Goal: Use online tool/utility: Utilize a website feature to perform a specific function

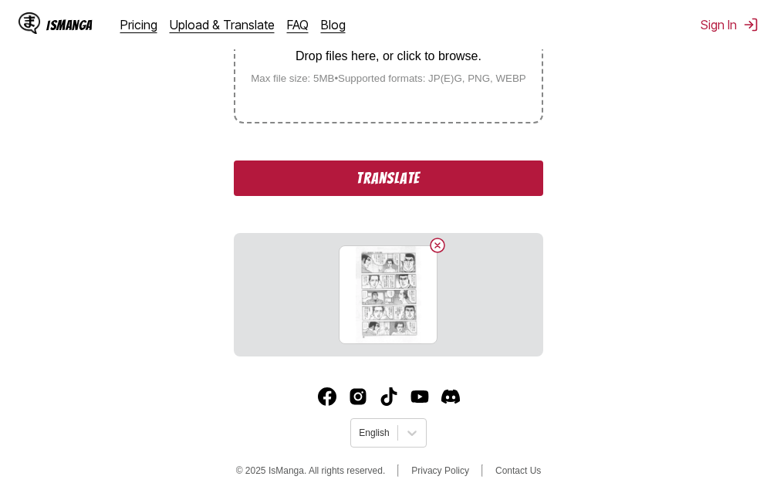
scroll to position [360, 0]
click at [333, 188] on button "Translate" at bounding box center [388, 177] width 309 height 35
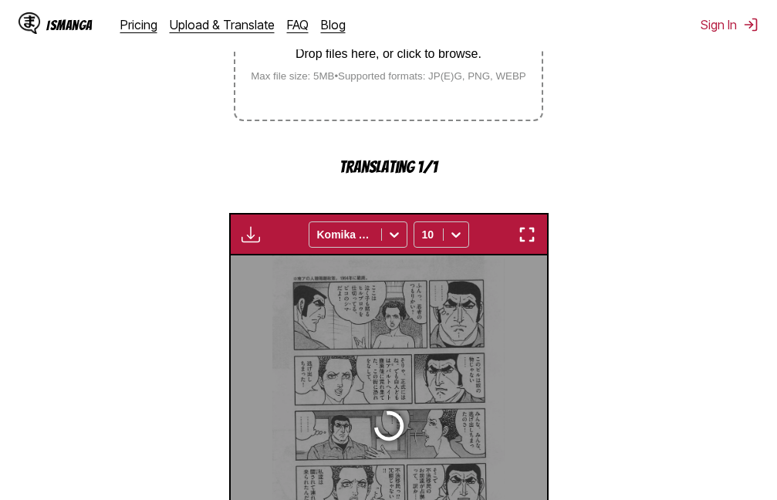
scroll to position [493, 0]
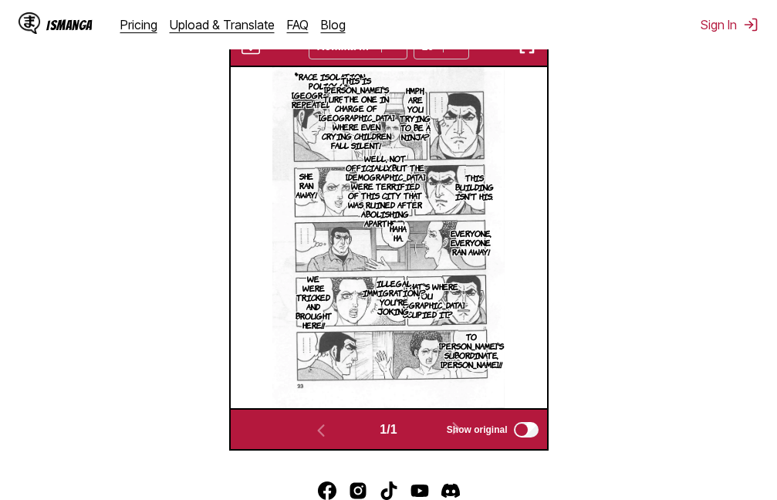
click at [528, 54] on img "button" at bounding box center [527, 46] width 19 height 19
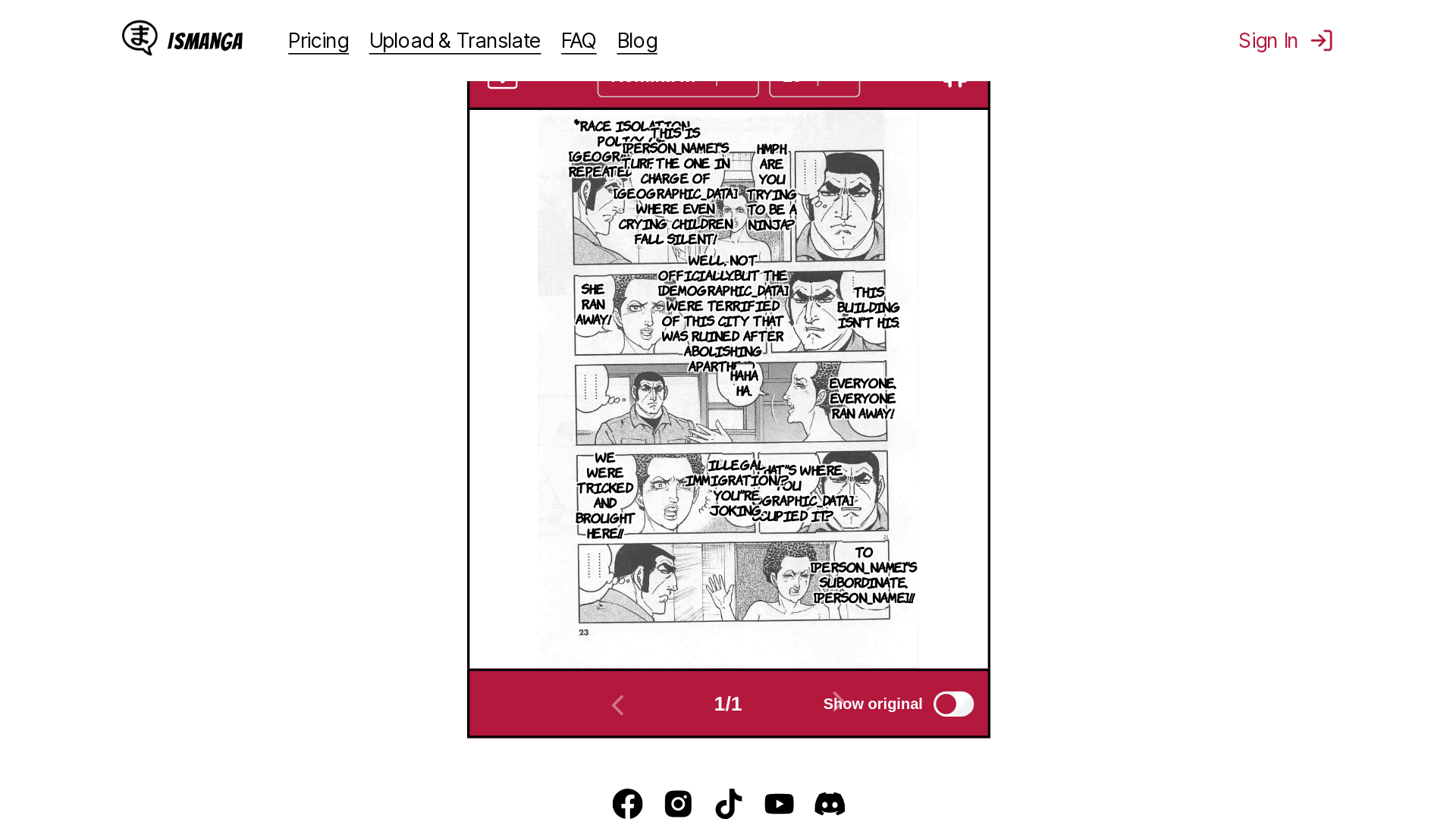
scroll to position [159, 0]
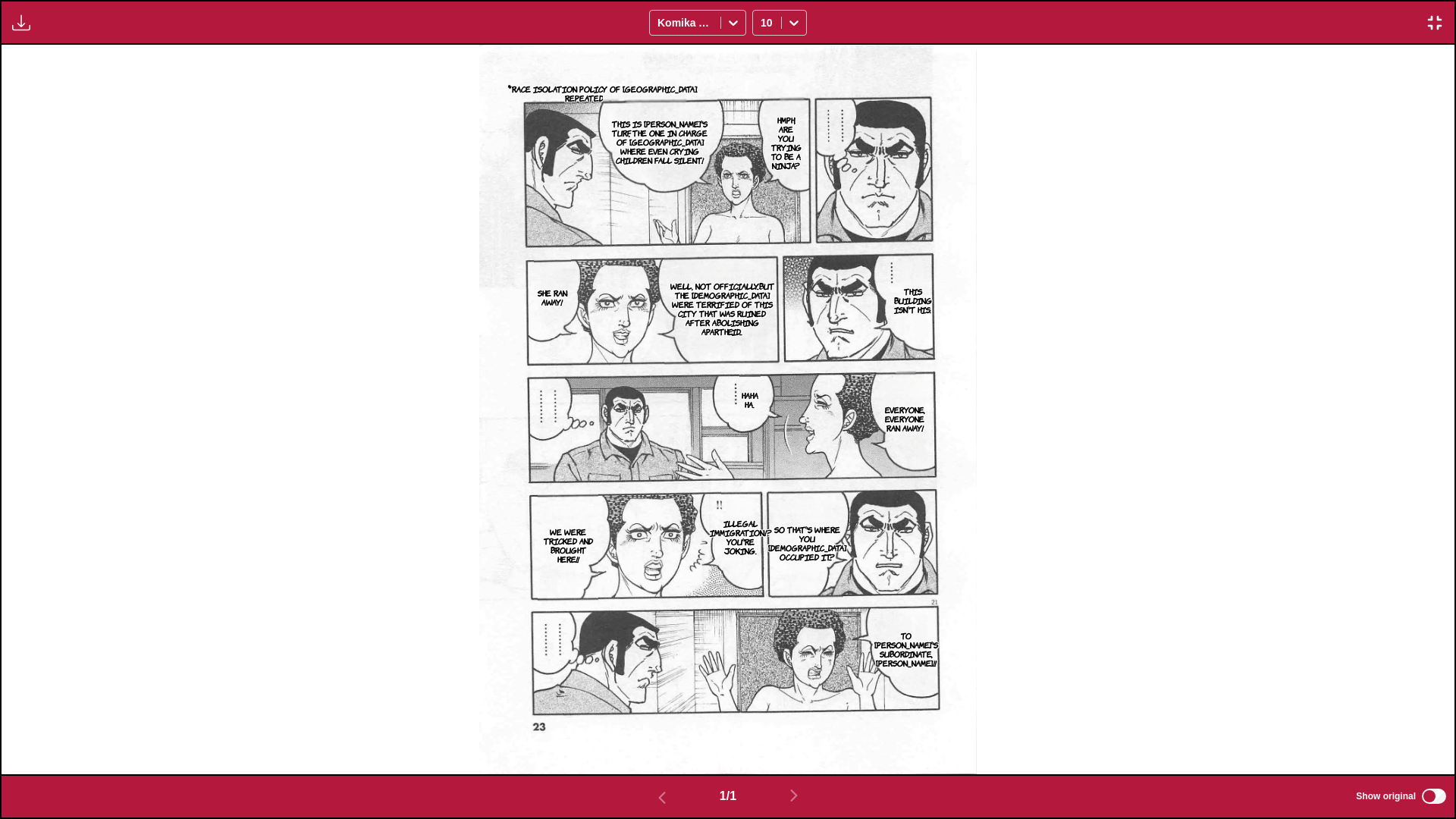
click at [763, 19] on img "button" at bounding box center [1434, 23] width 19 height 19
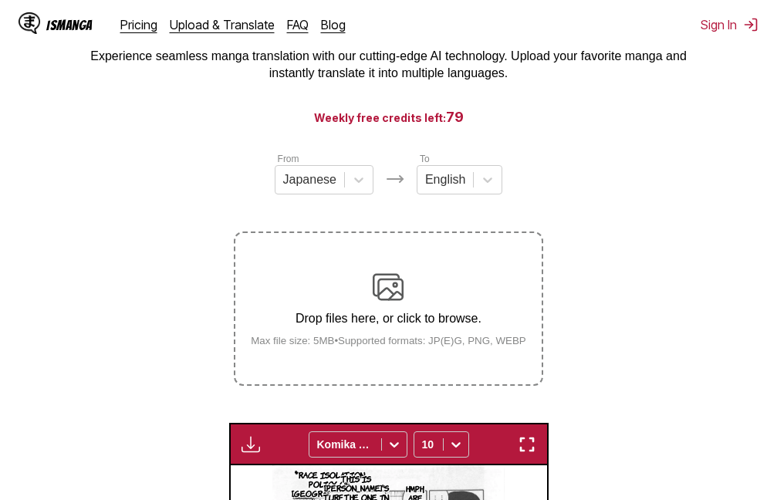
scroll to position [18, 0]
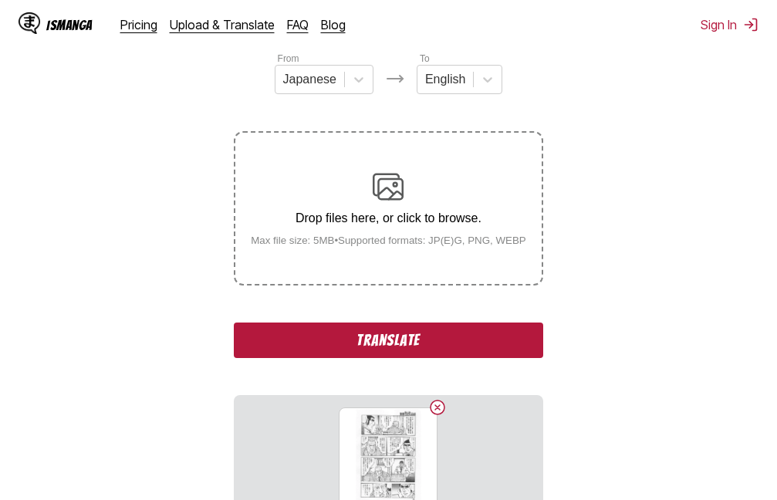
click at [353, 341] on button "Translate" at bounding box center [388, 339] width 309 height 35
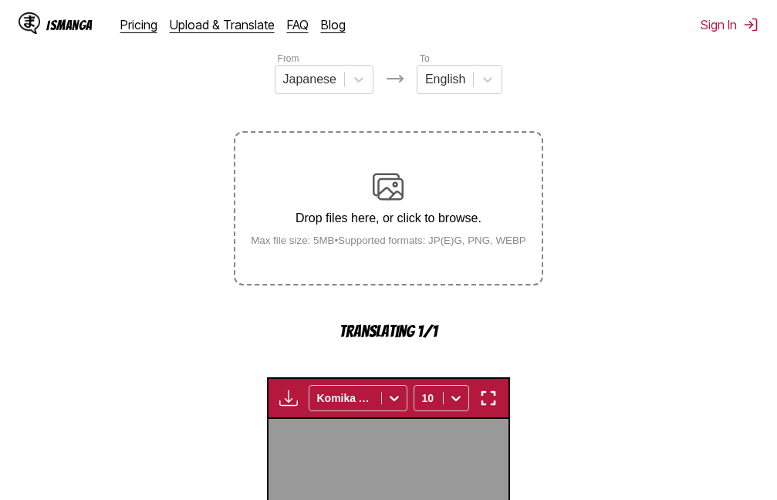
scroll to position [493, 0]
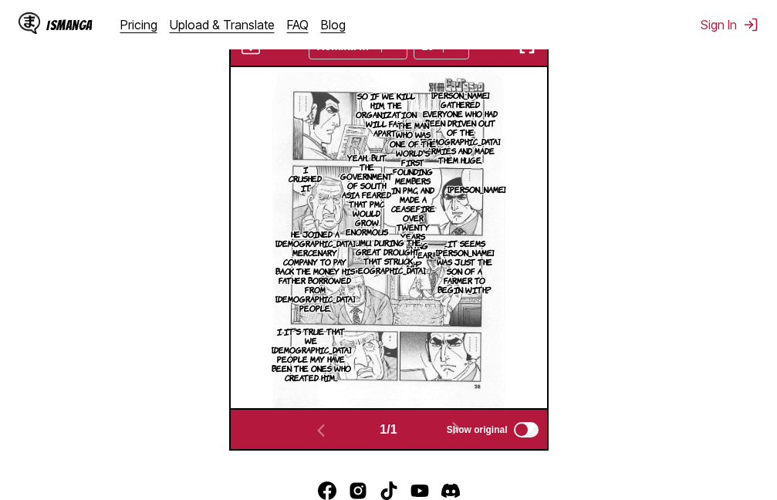
click at [528, 56] on img "button" at bounding box center [527, 46] width 19 height 19
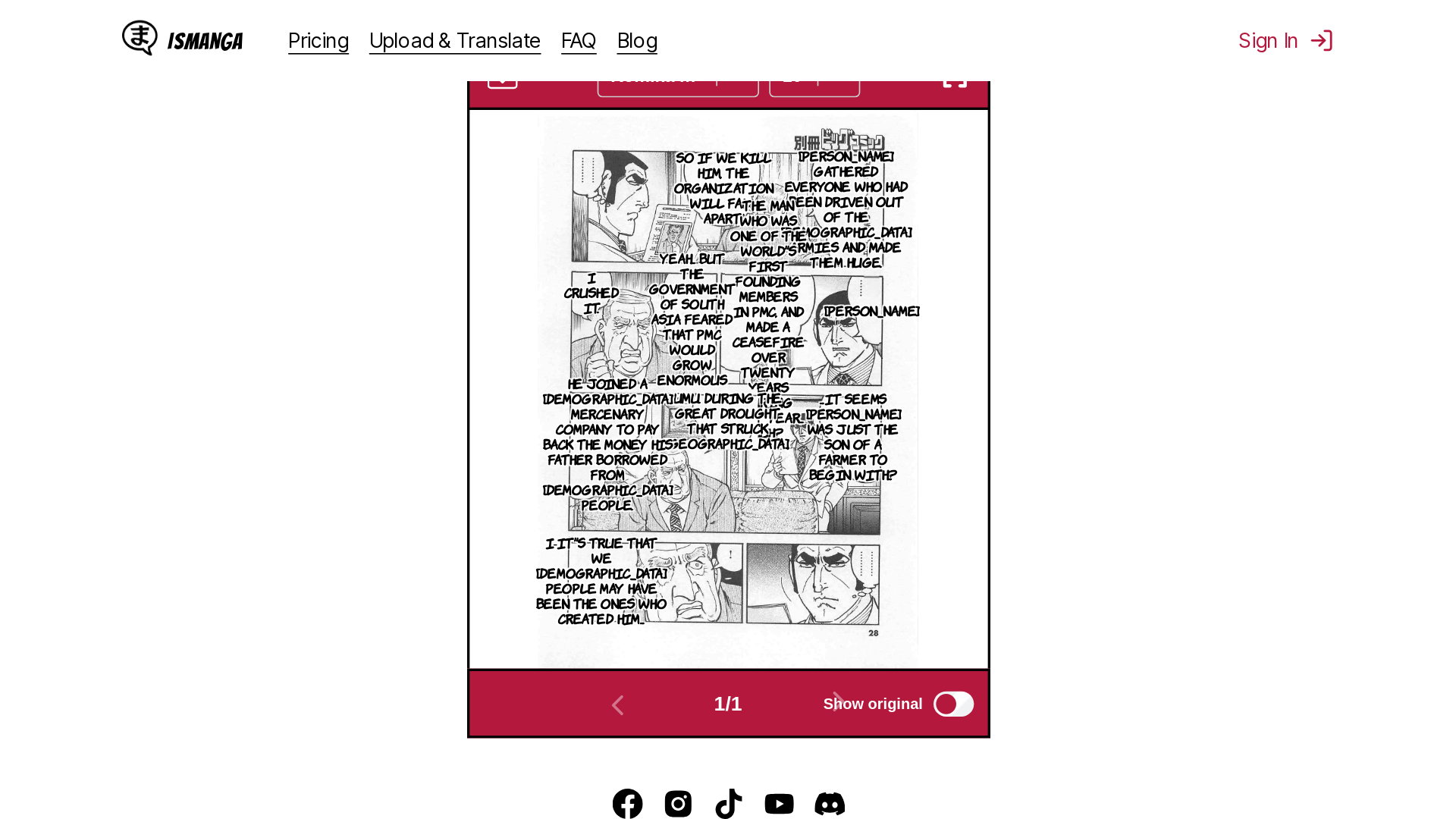
scroll to position [159, 0]
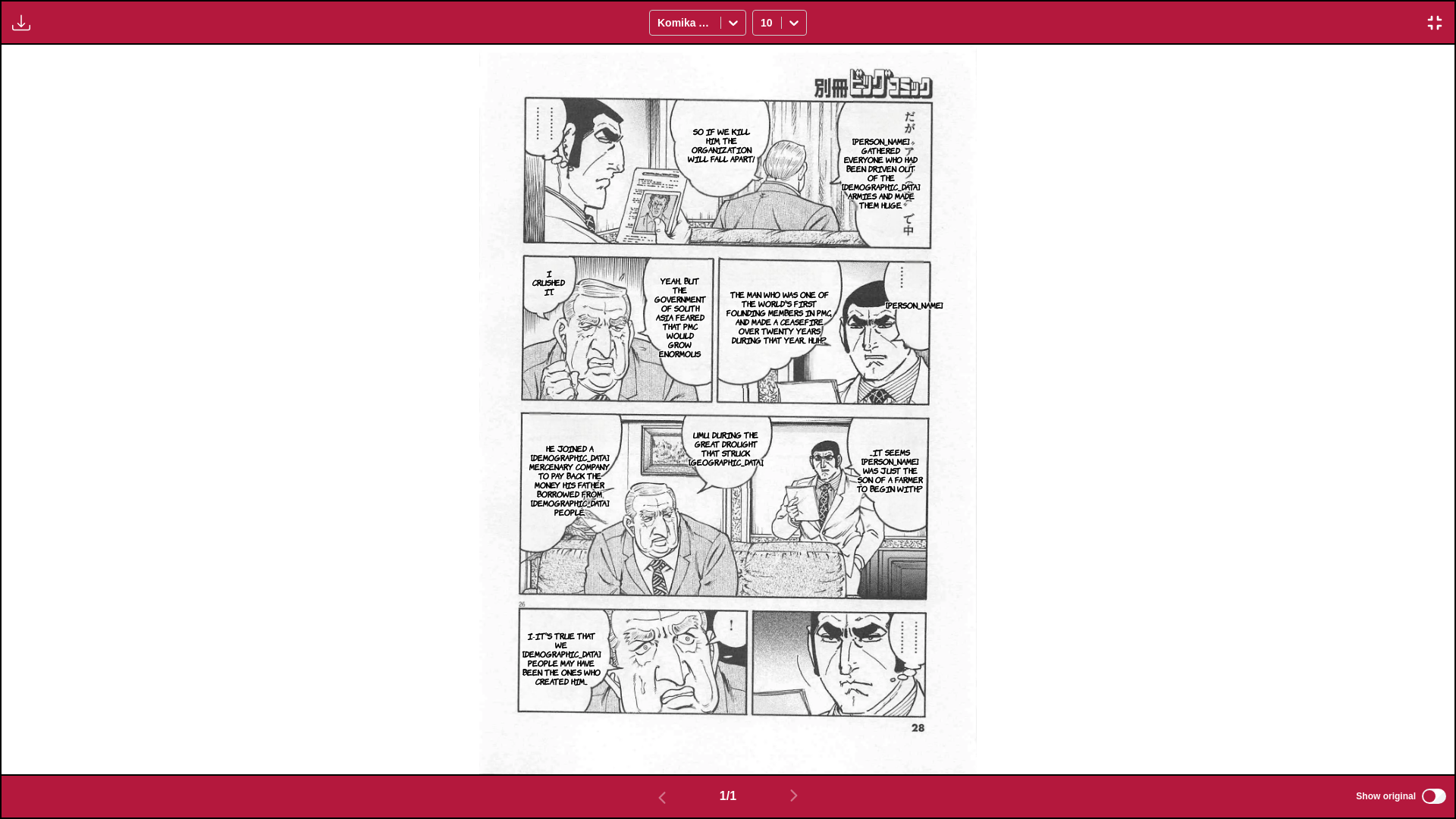
click at [763, 21] on img "button" at bounding box center [1434, 23] width 19 height 19
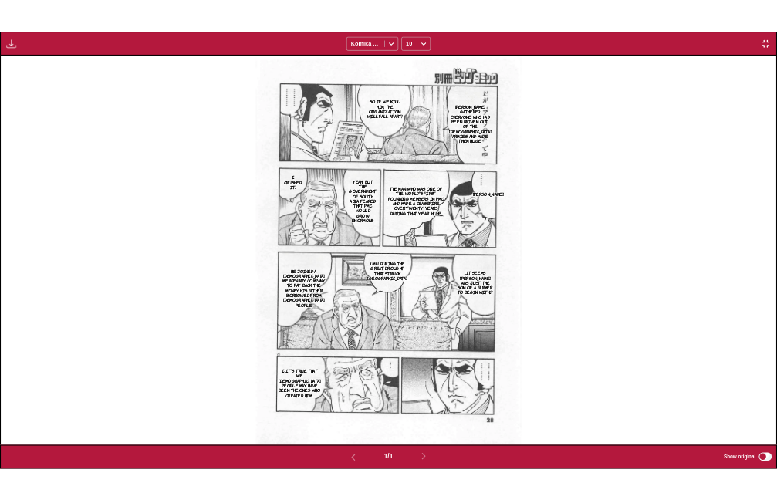
scroll to position [404, 0]
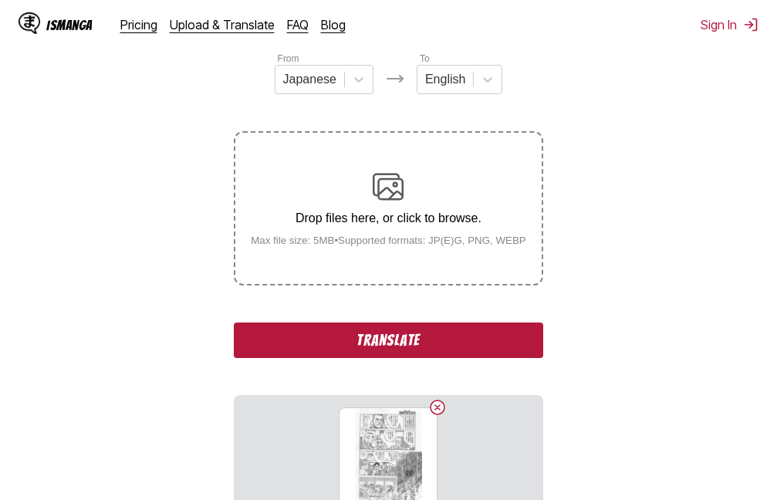
click at [351, 344] on button "Translate" at bounding box center [388, 339] width 309 height 35
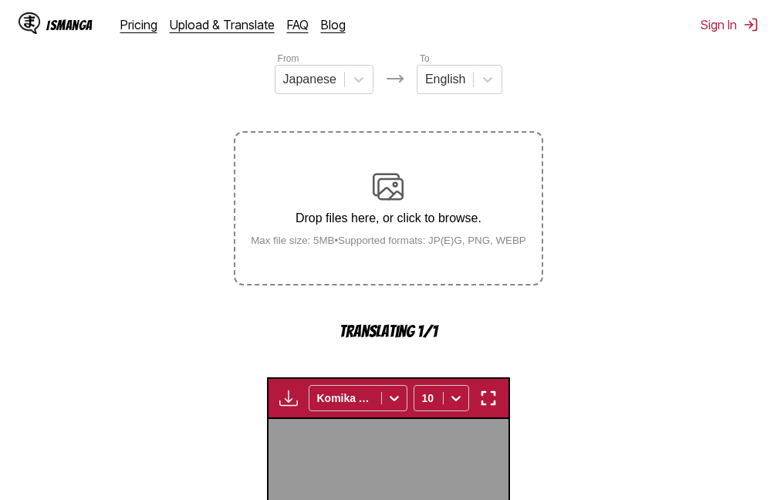
scroll to position [493, 0]
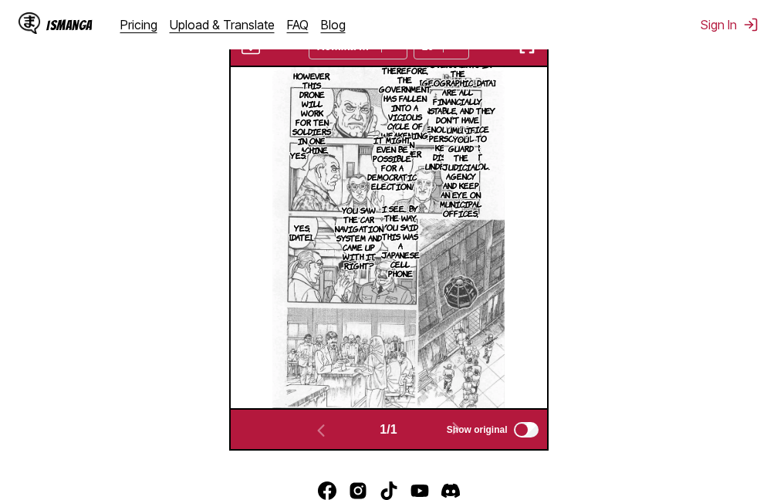
click at [528, 52] on img "button" at bounding box center [527, 46] width 19 height 19
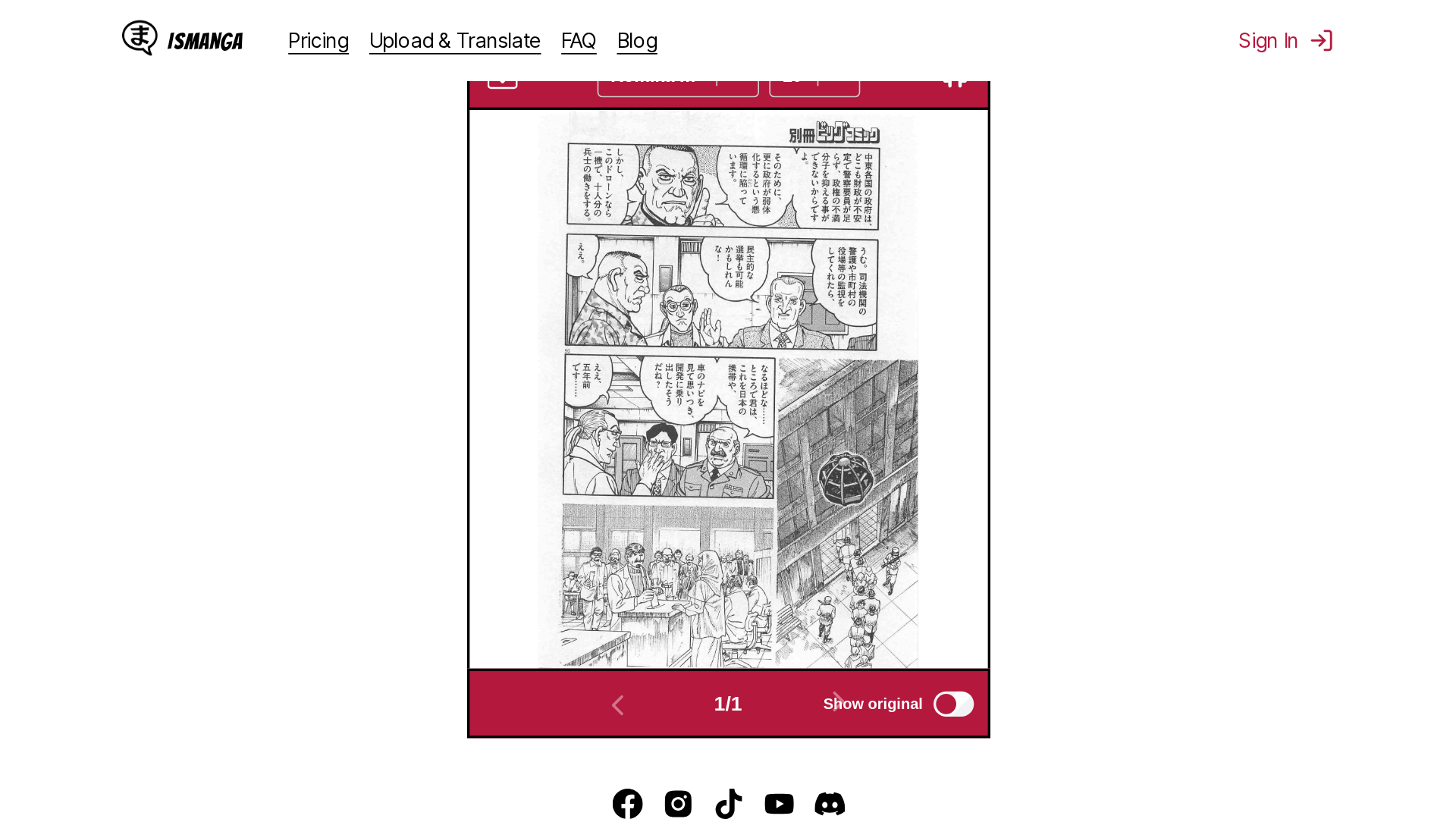
scroll to position [159, 0]
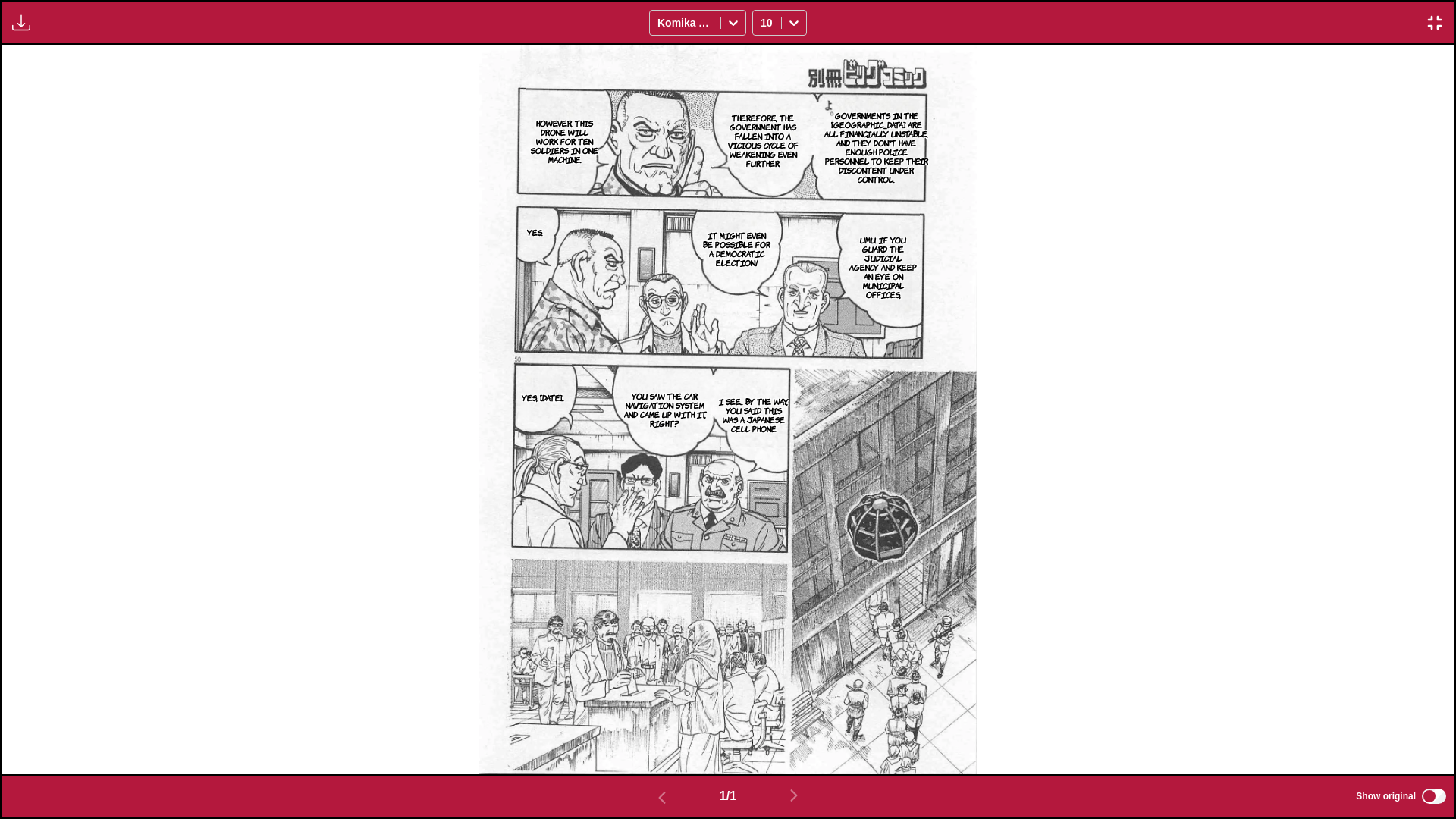
click at [763, 22] on img "button" at bounding box center [1434, 23] width 19 height 19
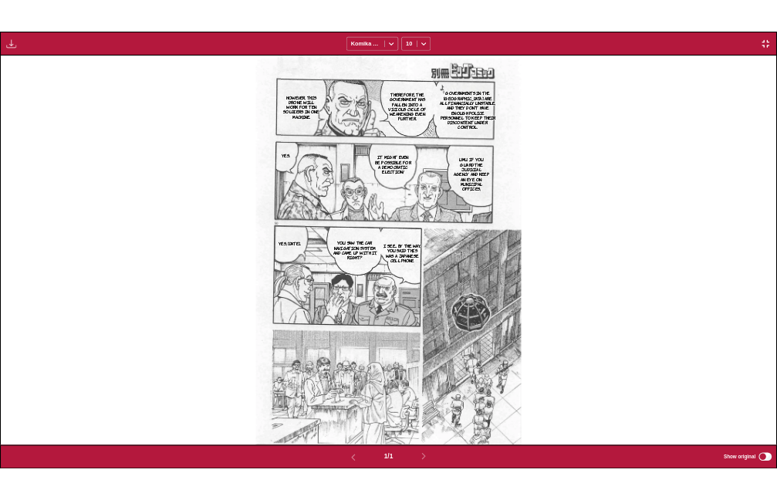
scroll to position [404, 0]
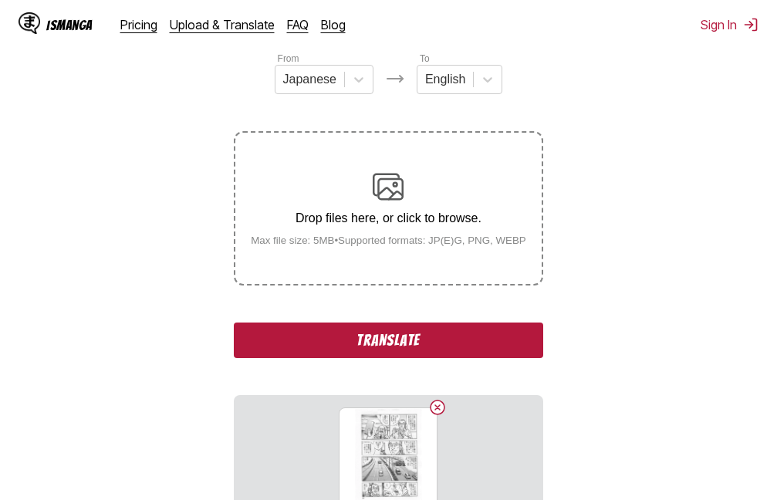
click at [363, 350] on button "Translate" at bounding box center [388, 339] width 309 height 35
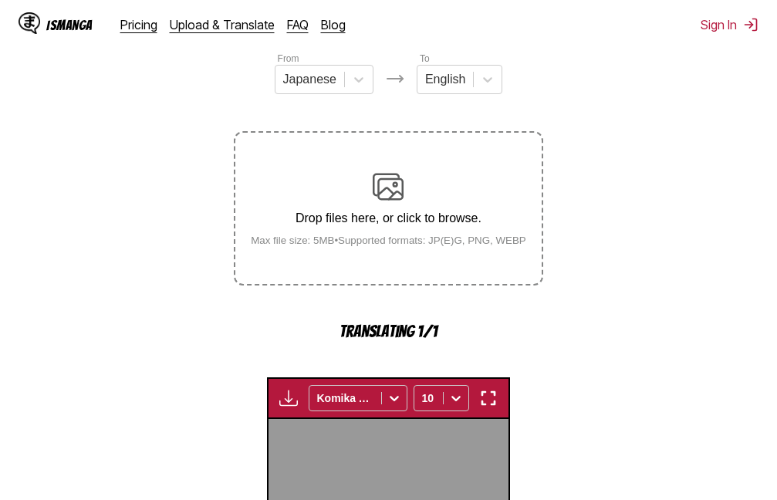
scroll to position [493, 0]
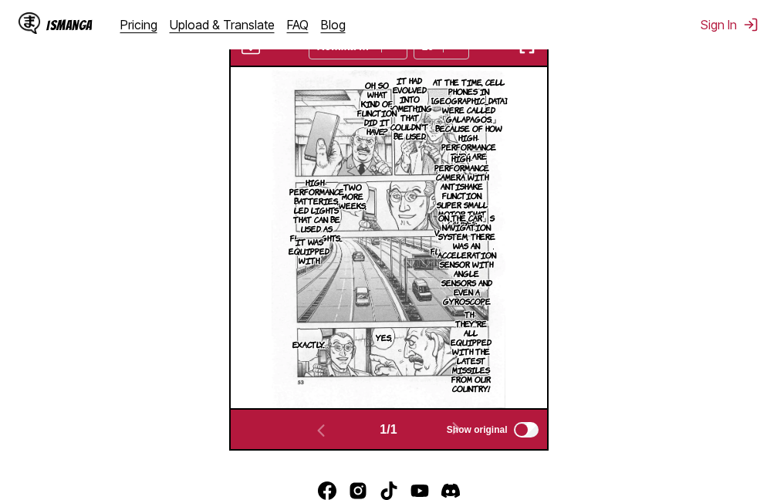
click at [532, 56] on img "button" at bounding box center [527, 46] width 19 height 19
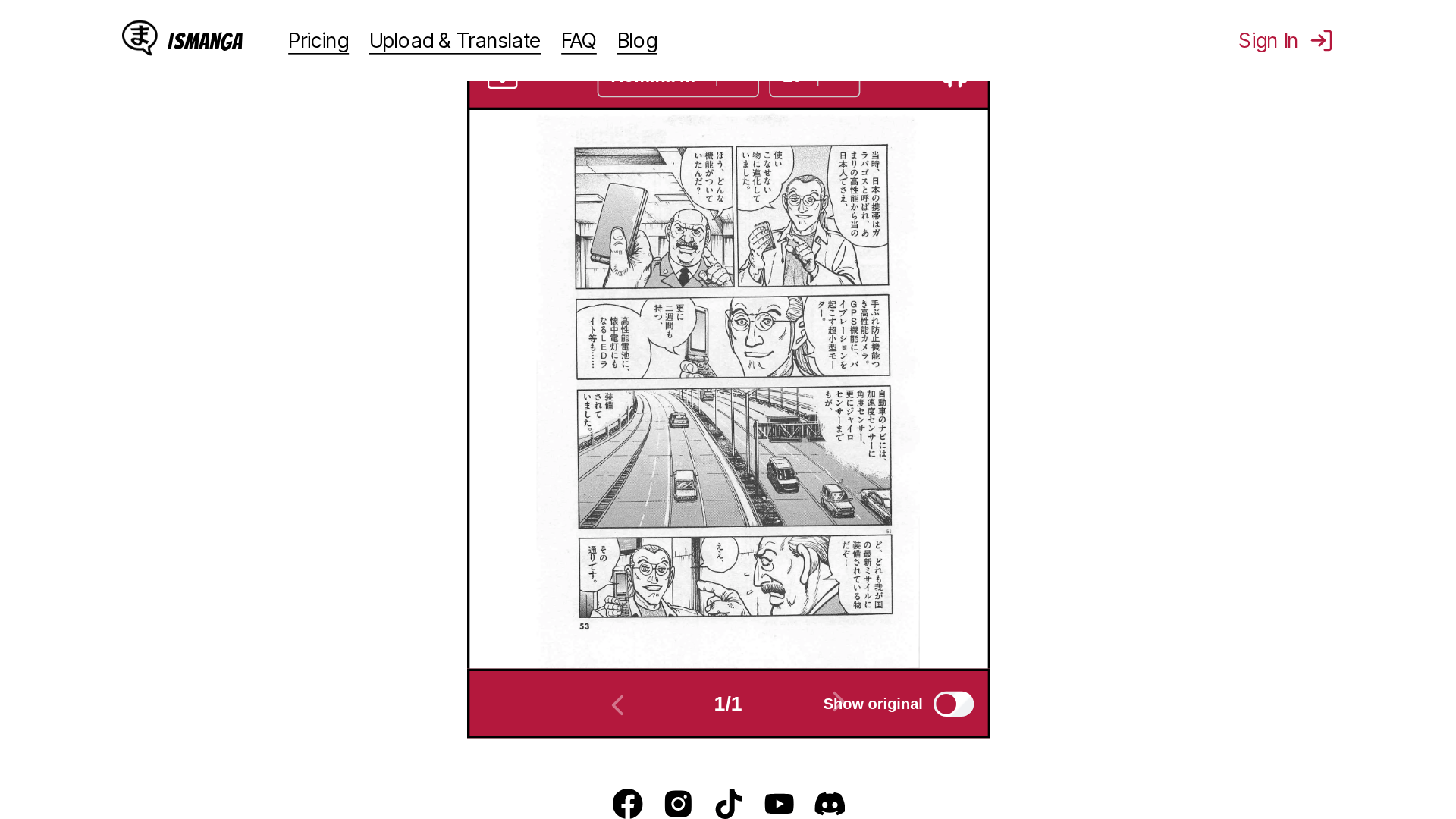
scroll to position [159, 0]
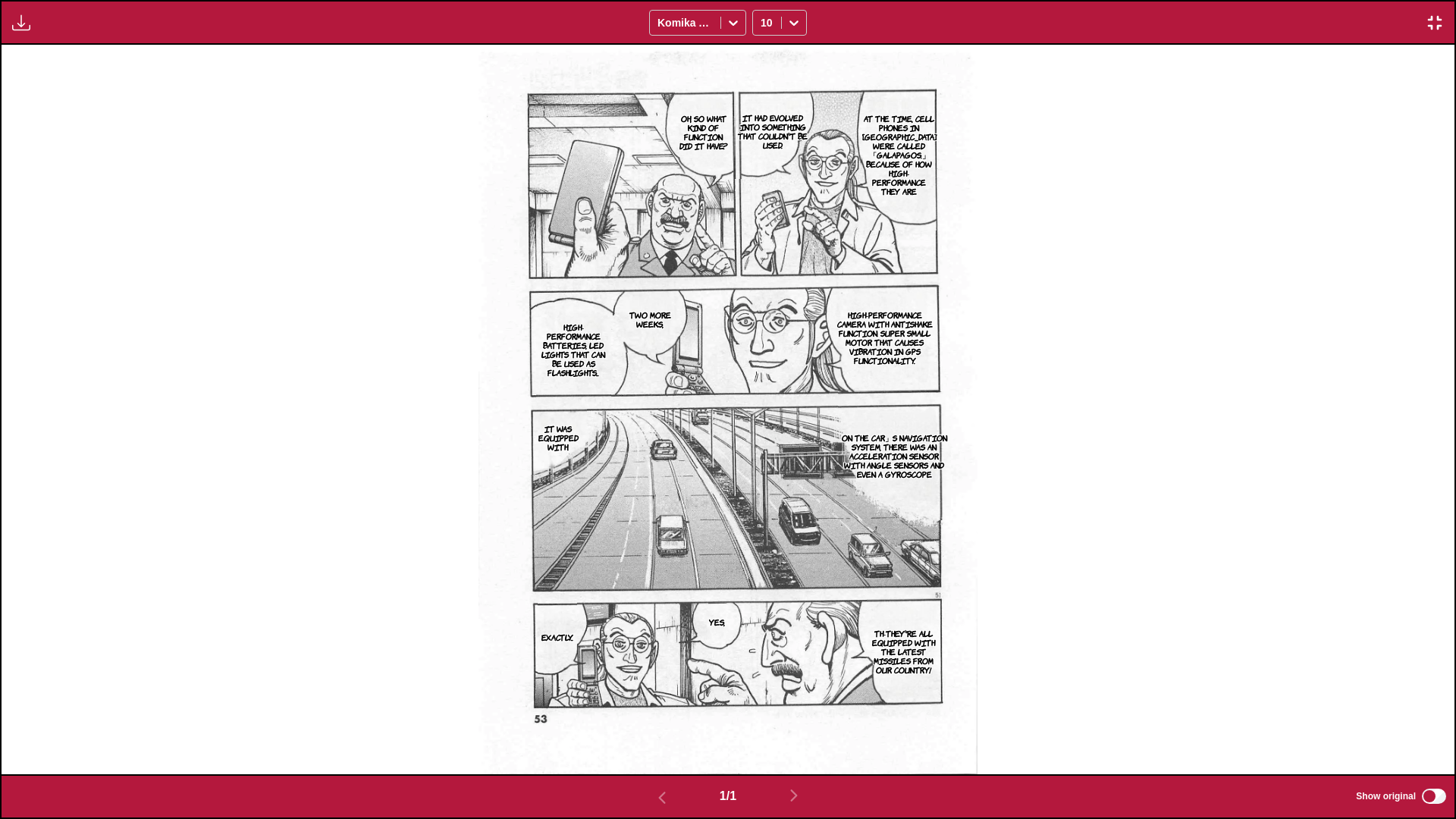
click at [763, 19] on img "button" at bounding box center [1434, 23] width 19 height 19
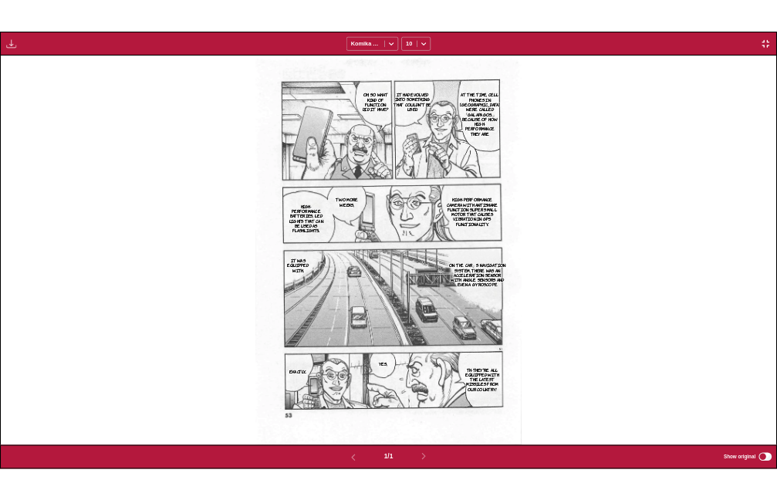
scroll to position [404, 0]
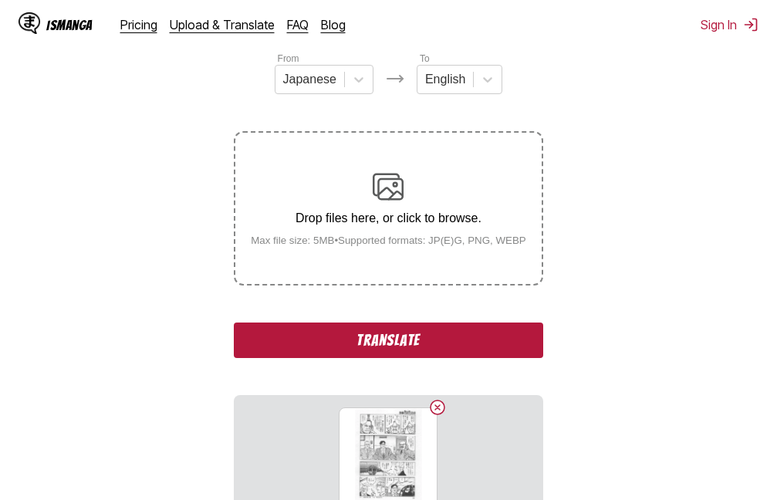
click at [364, 339] on button "Translate" at bounding box center [388, 339] width 309 height 35
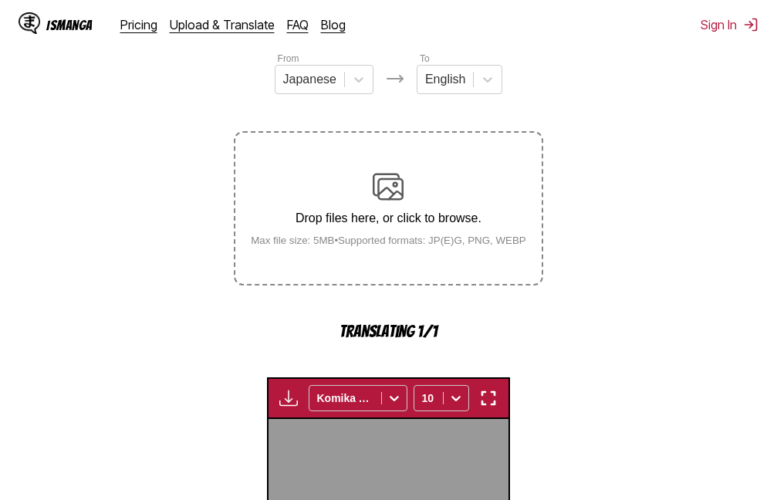
scroll to position [493, 0]
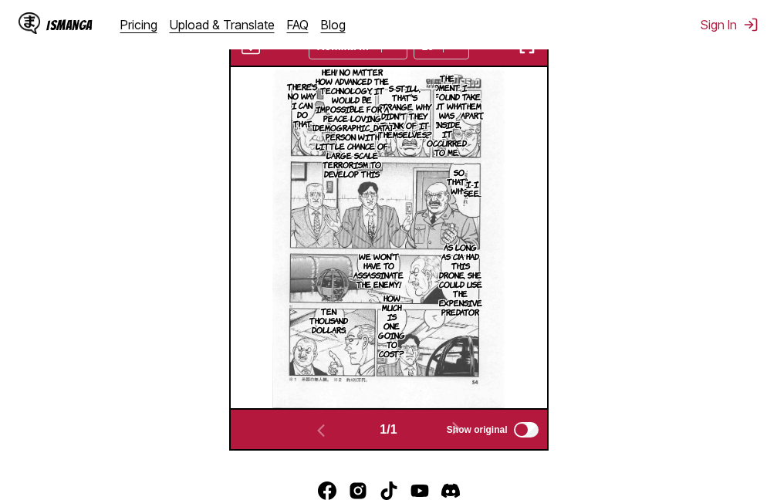
click at [526, 50] on img "button" at bounding box center [527, 46] width 19 height 19
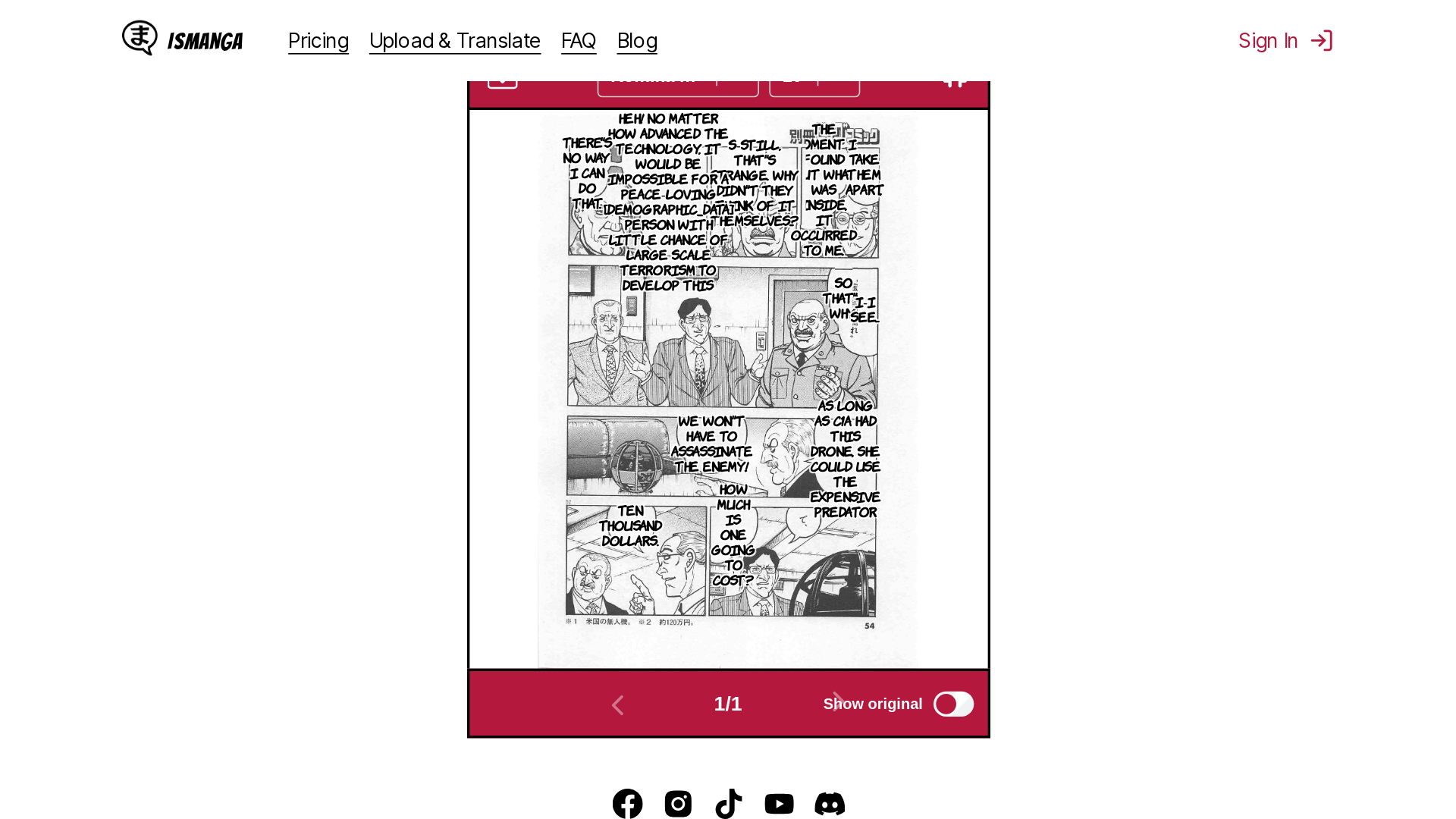
scroll to position [159, 0]
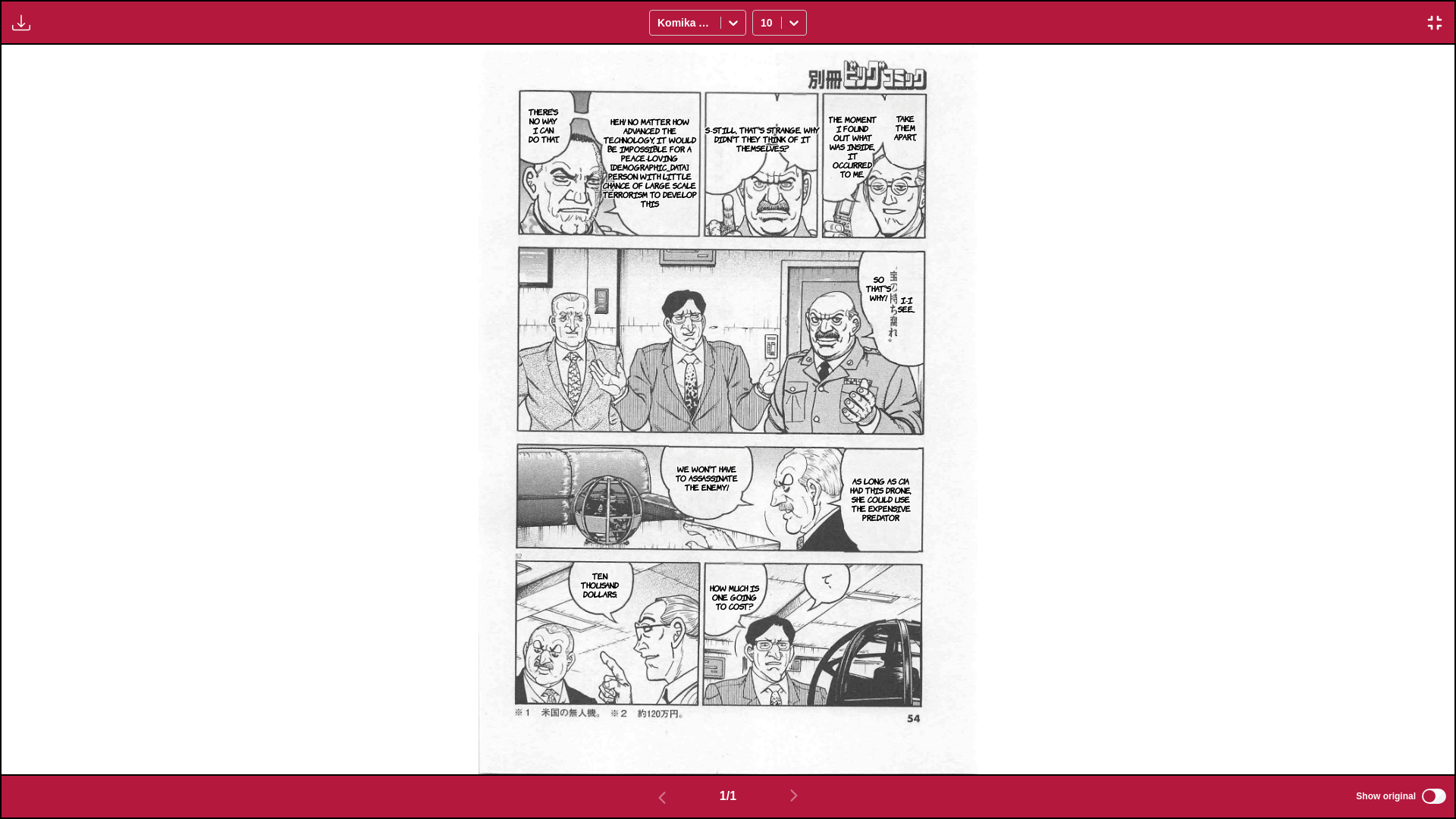
click at [763, 24] on img "button" at bounding box center [1434, 23] width 19 height 19
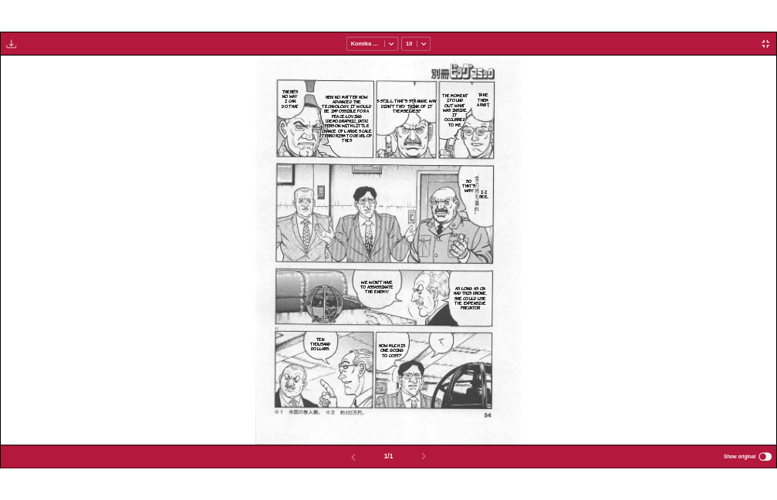
scroll to position [404, 0]
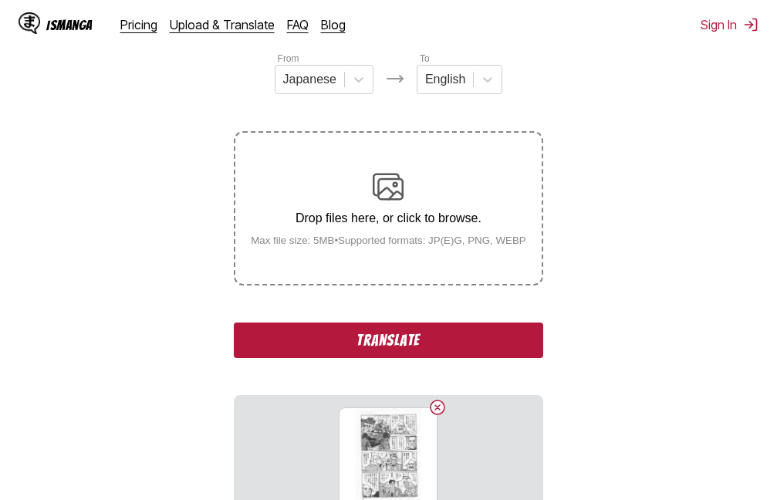
click at [366, 340] on button "Translate" at bounding box center [388, 339] width 309 height 35
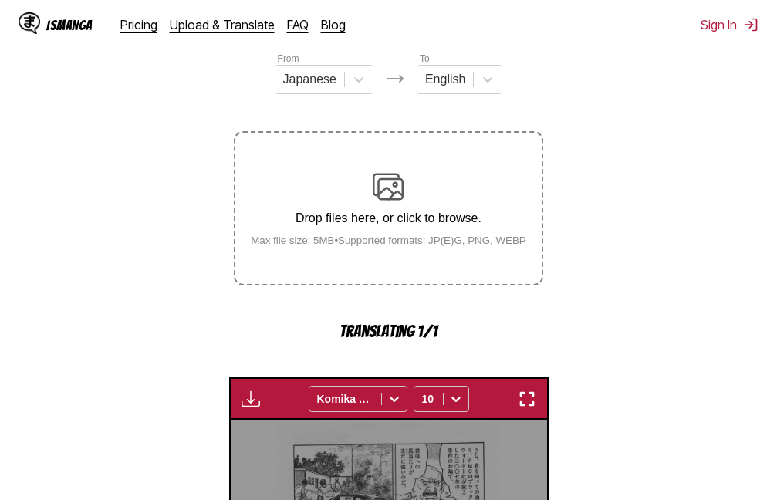
scroll to position [493, 0]
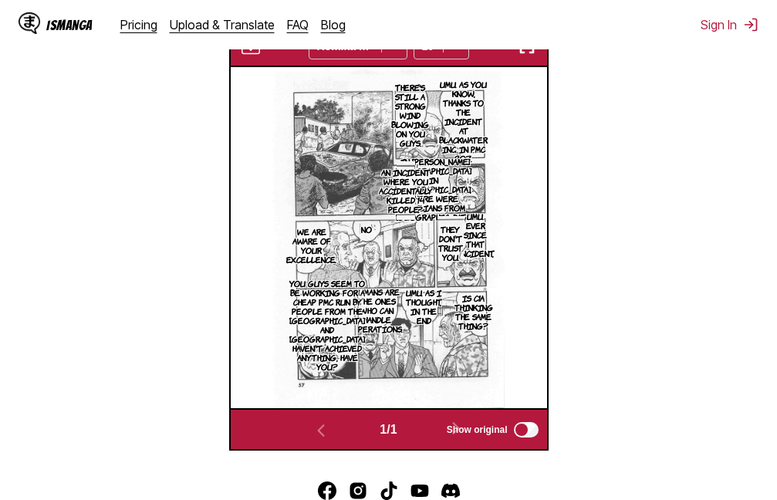
click at [525, 53] on img "button" at bounding box center [527, 46] width 19 height 19
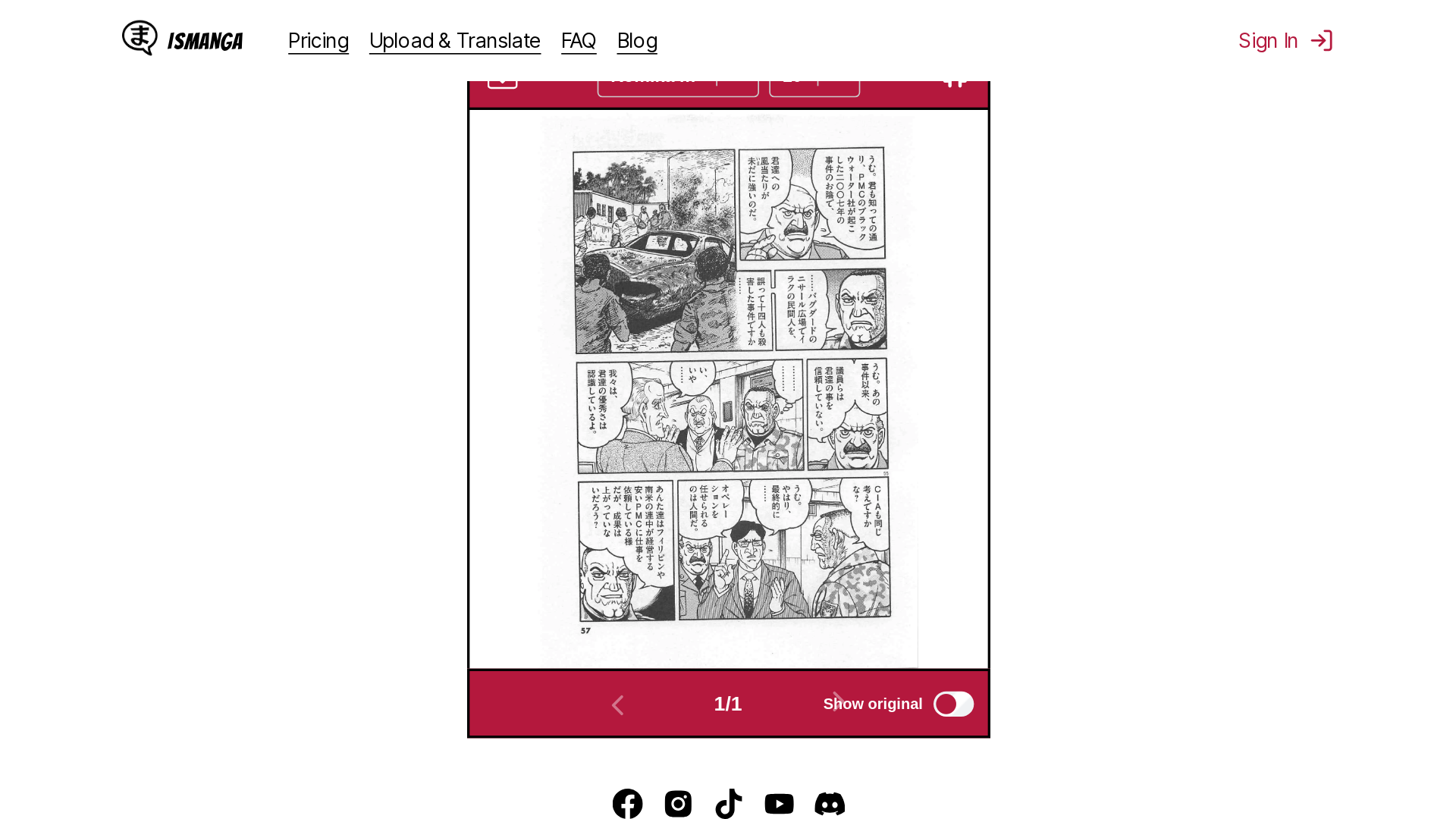
scroll to position [159, 0]
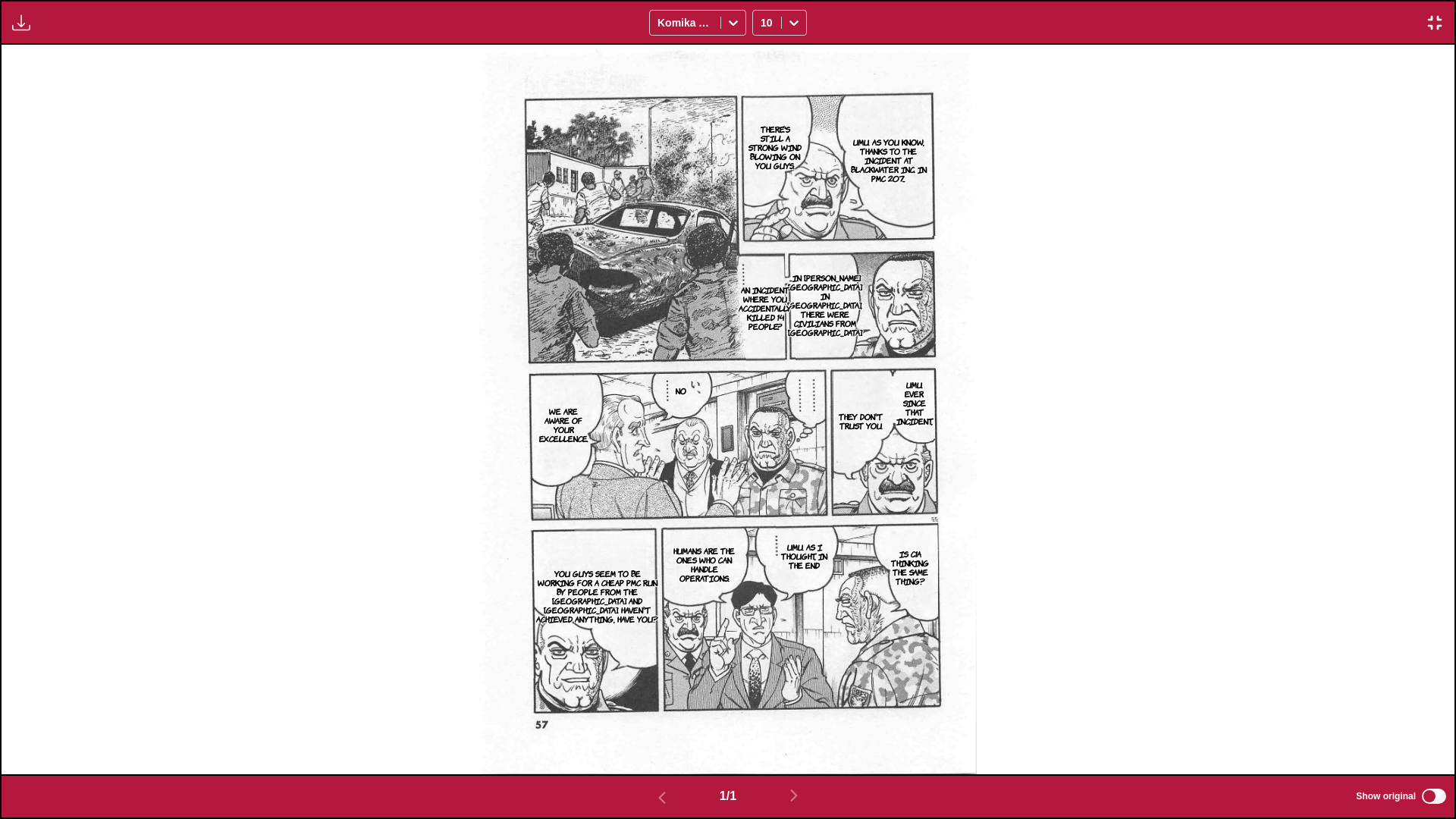
click at [763, 25] on img "button" at bounding box center [1434, 23] width 19 height 19
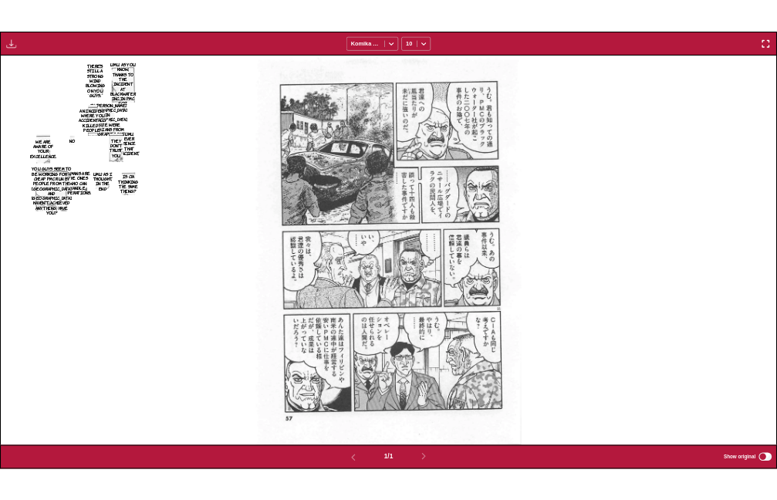
scroll to position [404, 0]
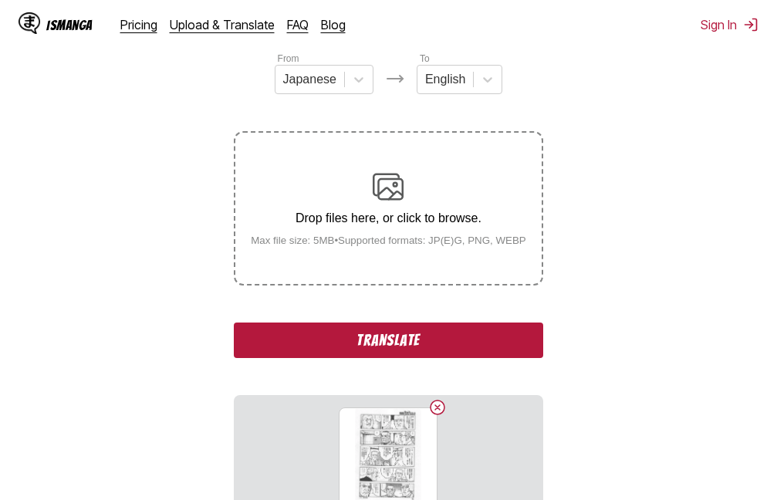
click at [373, 336] on button "Translate" at bounding box center [388, 339] width 309 height 35
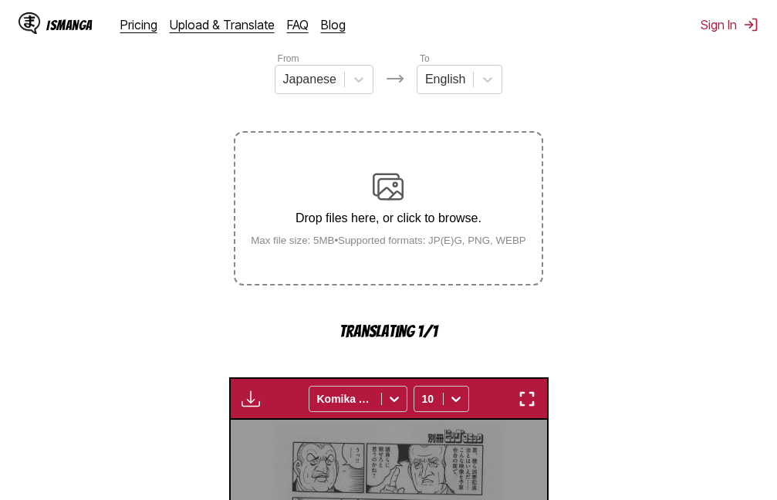
scroll to position [493, 0]
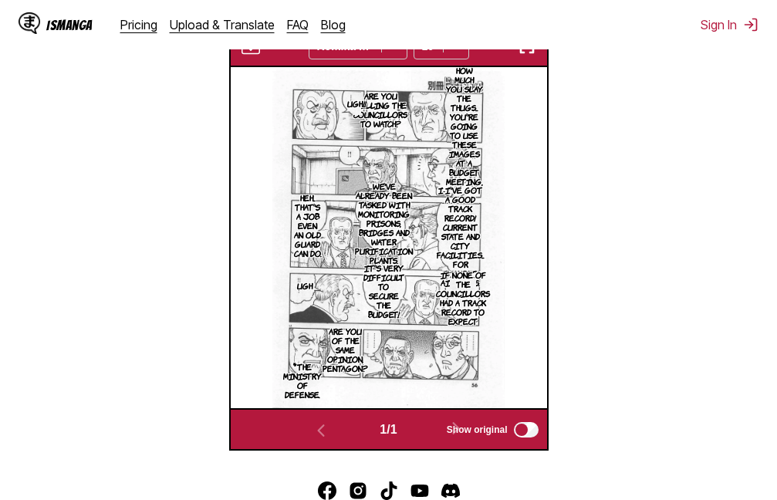
click at [525, 48] on div "IsManga Pricing Upload & Translate FAQ Blog Sign In Pricing Upload & Translate …" at bounding box center [388, 24] width 777 height 49
click at [525, 51] on img "button" at bounding box center [527, 46] width 19 height 19
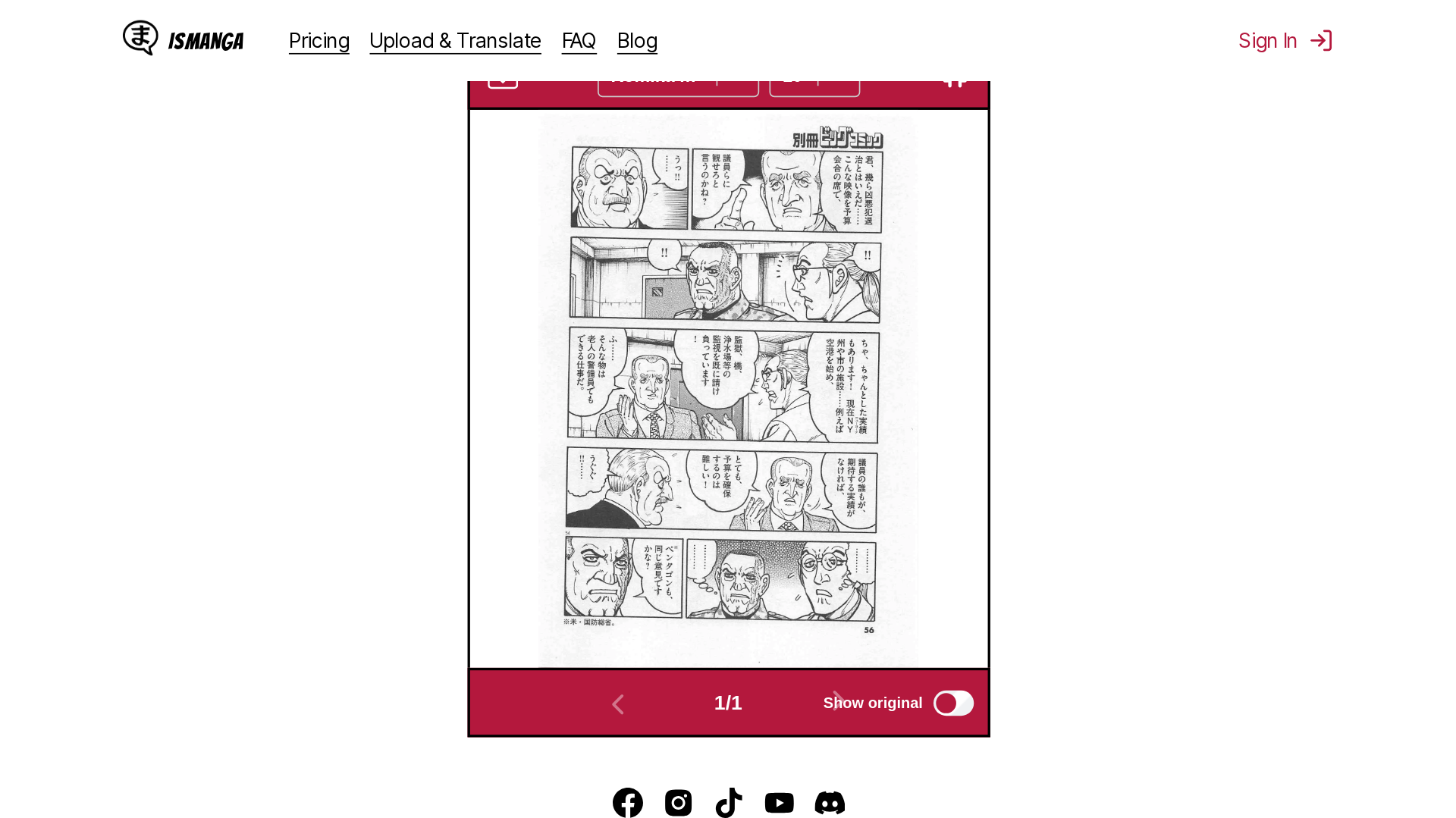
scroll to position [159, 0]
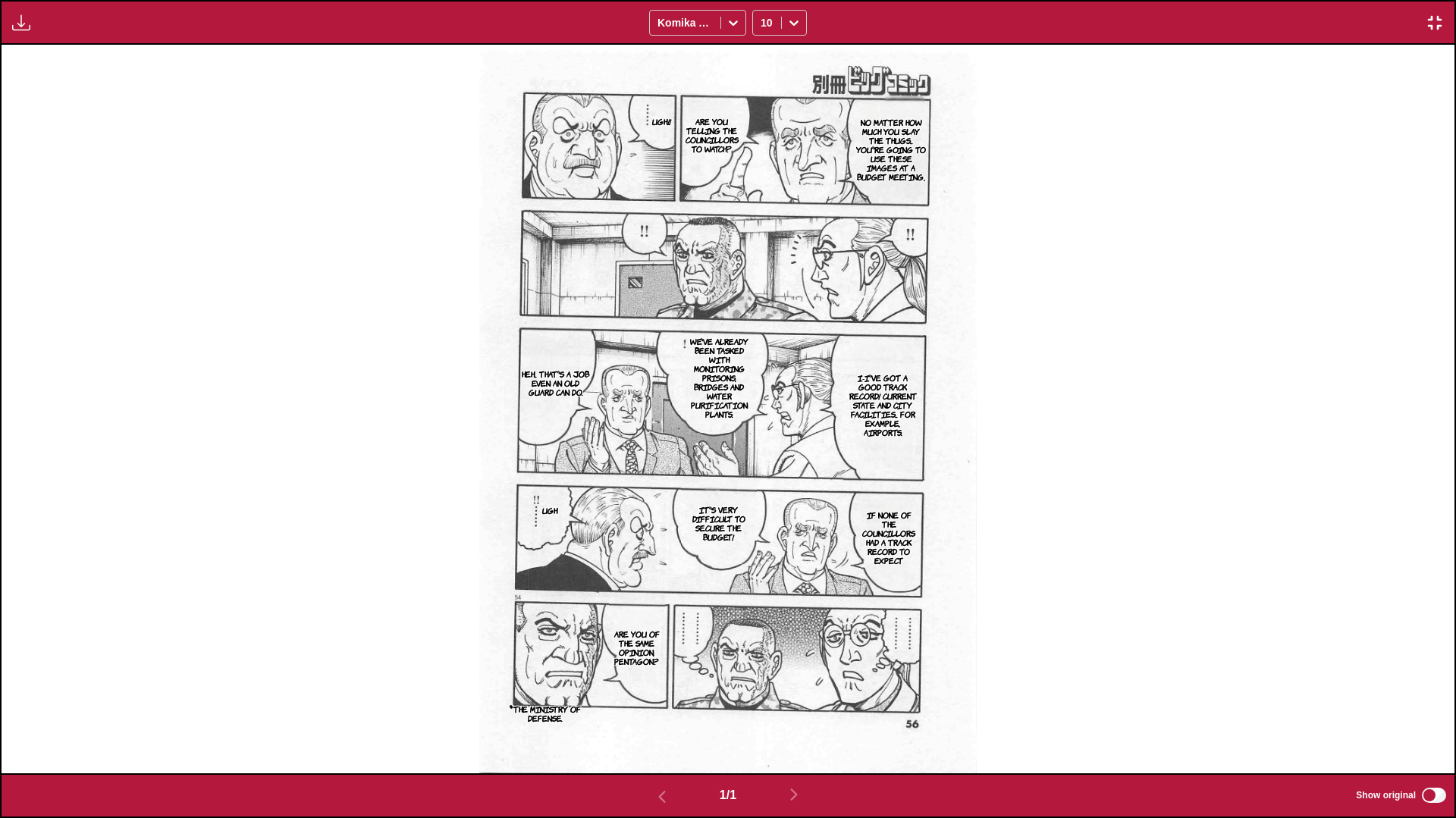
drag, startPoint x: 1428, startPoint y: 19, endPoint x: 695, endPoint y: -215, distance: 769.4
click at [763, 19] on img "button" at bounding box center [1434, 23] width 19 height 19
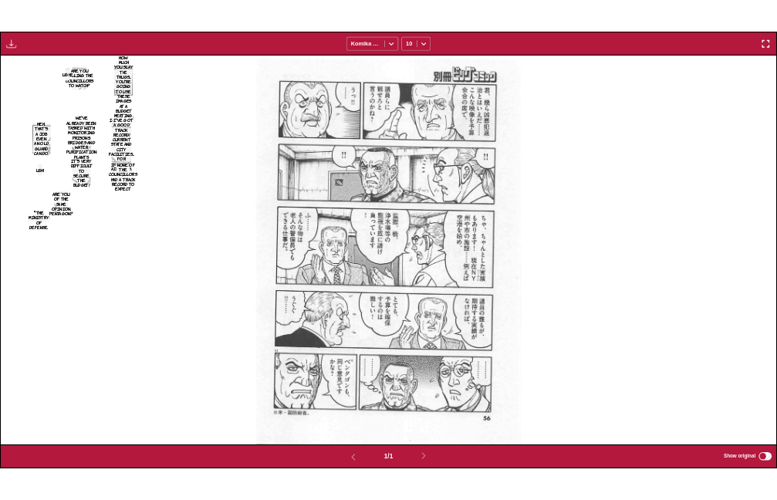
scroll to position [404, 0]
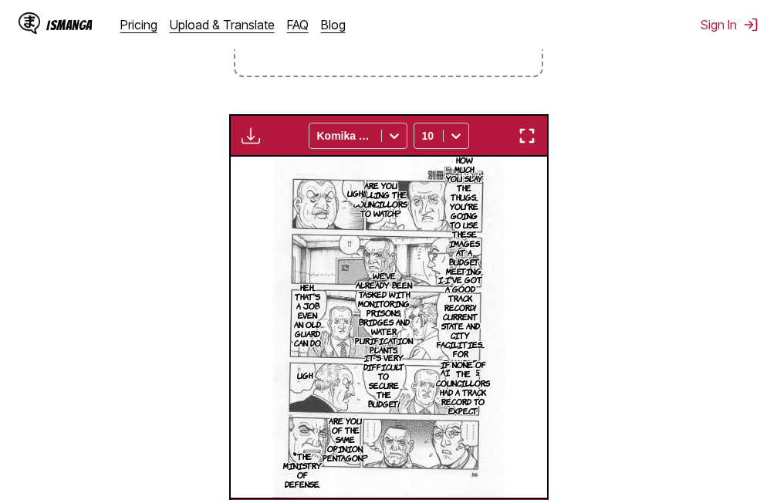
click at [707, 0] on html "IsManga Pricing Upload & Translate FAQ Blog Sign In Pricing Upload & Translate …" at bounding box center [388, 139] width 777 height 1087
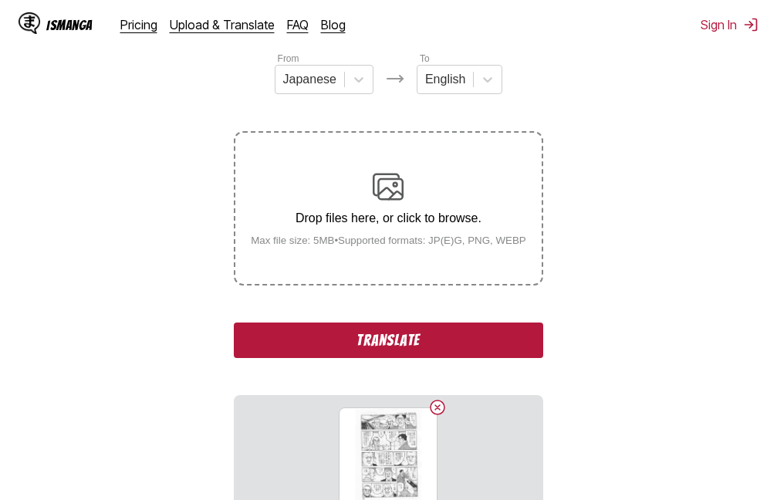
click at [392, 345] on button "Translate" at bounding box center [388, 339] width 309 height 35
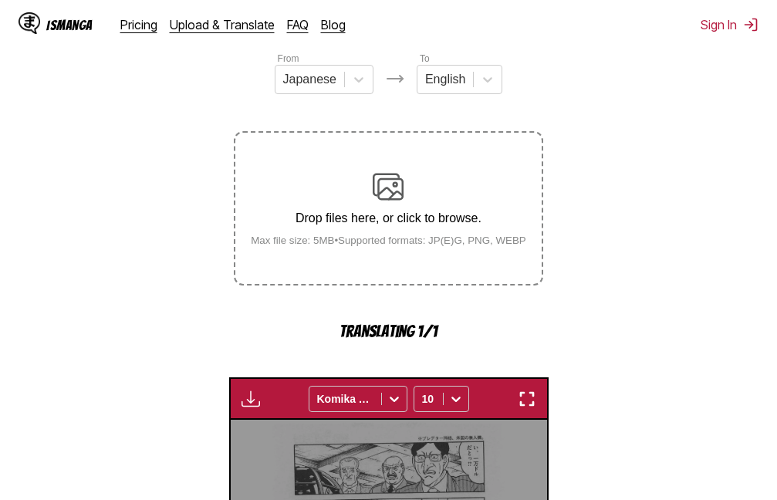
scroll to position [493, 0]
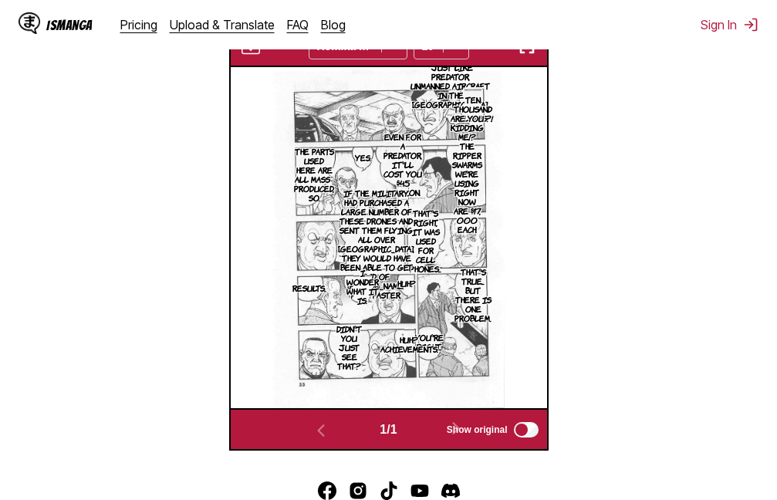
click at [527, 52] on img "button" at bounding box center [527, 46] width 19 height 19
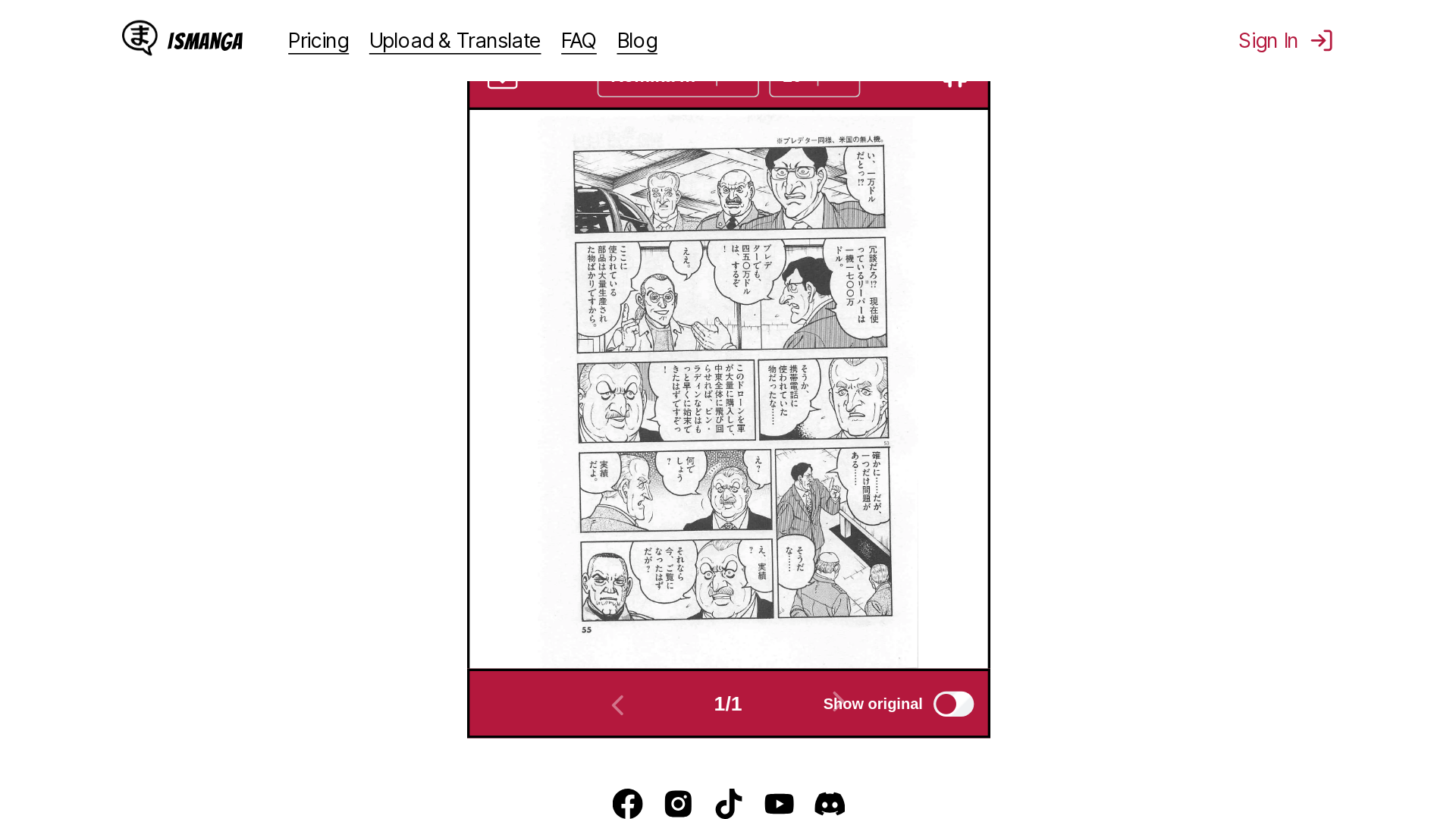
scroll to position [159, 0]
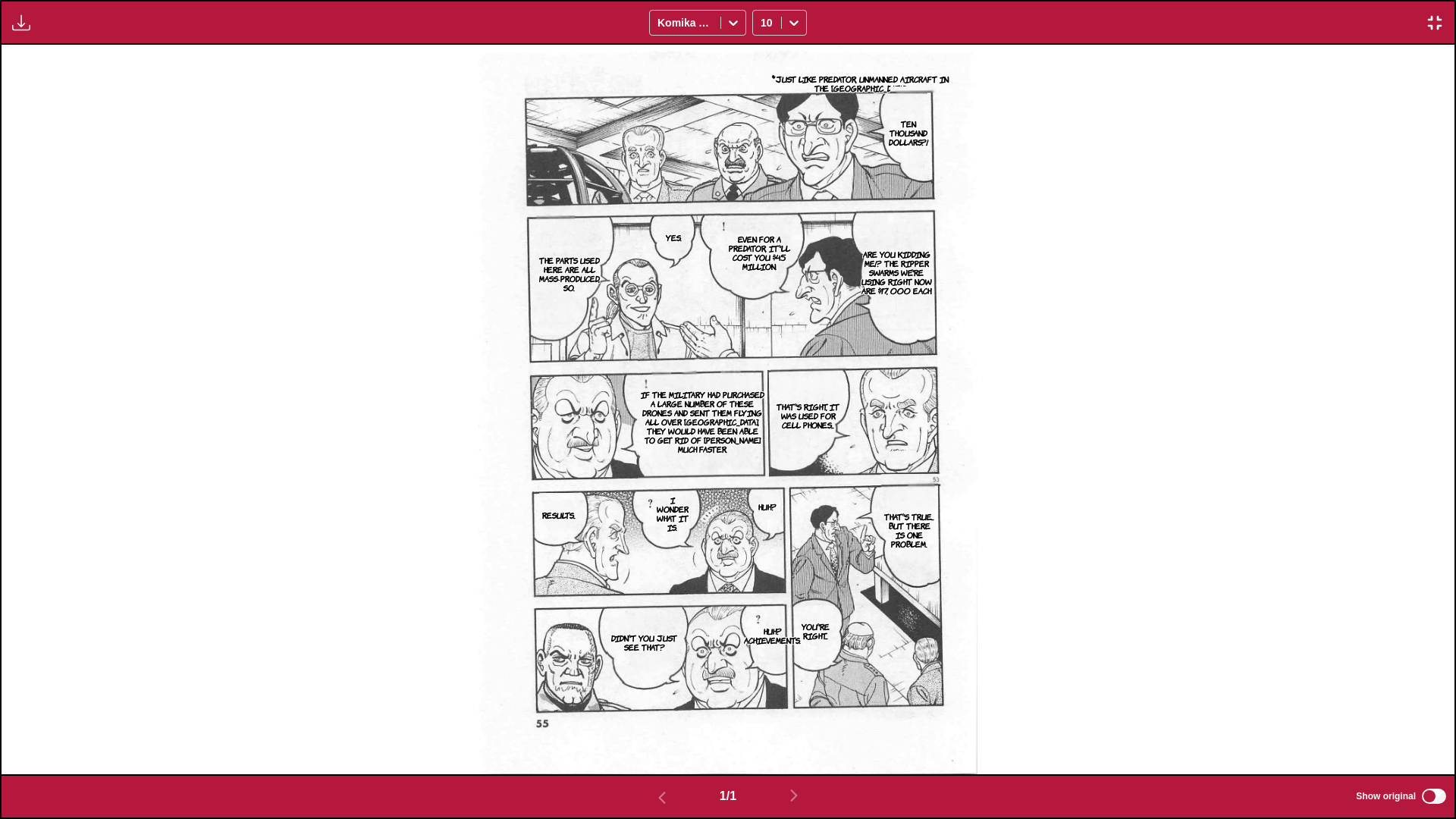
click at [763, 22] on img "button" at bounding box center [1434, 23] width 19 height 19
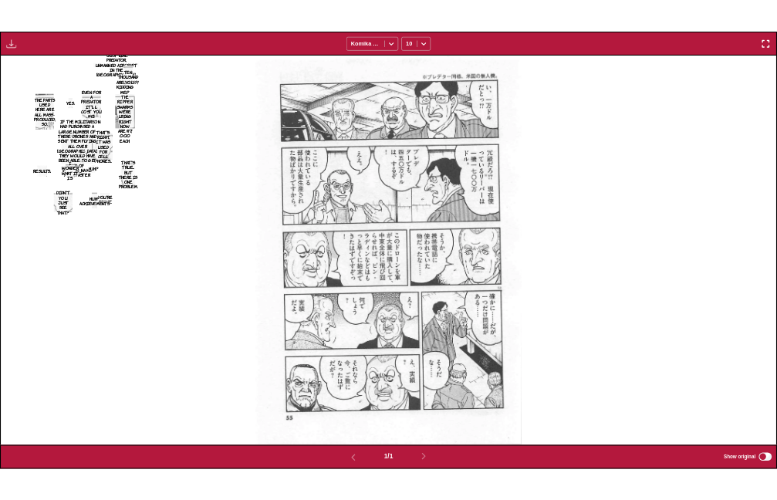
scroll to position [404, 0]
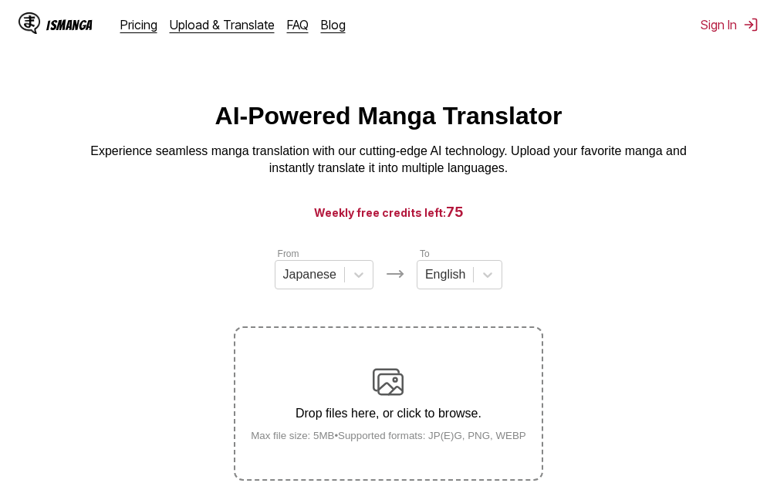
scroll to position [195, 0]
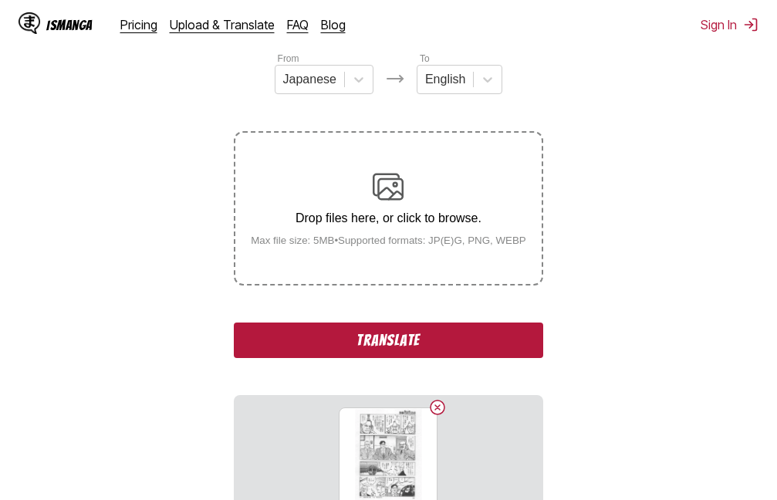
click at [389, 344] on button "Translate" at bounding box center [388, 339] width 309 height 35
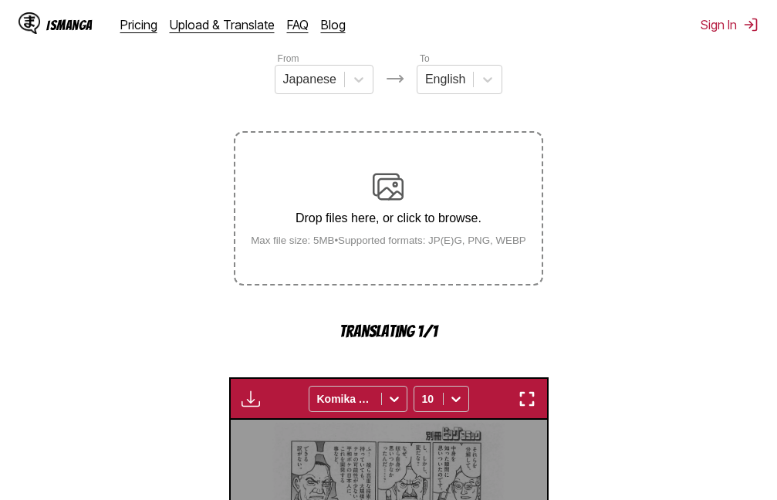
scroll to position [493, 0]
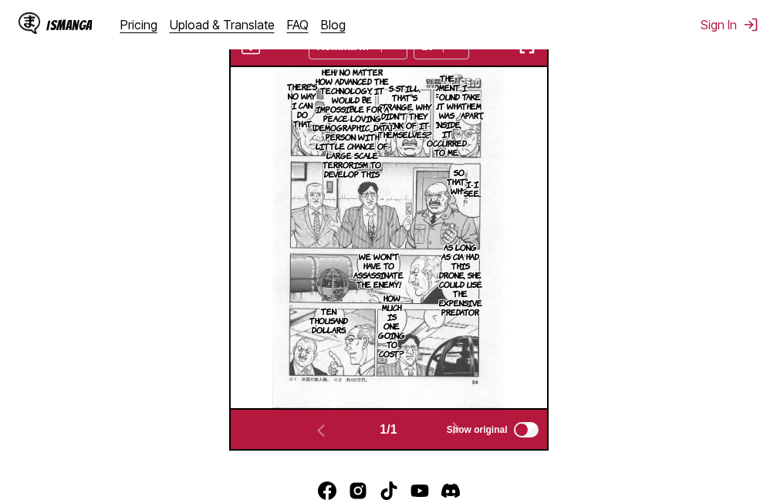
click at [527, 52] on img "button" at bounding box center [527, 46] width 19 height 19
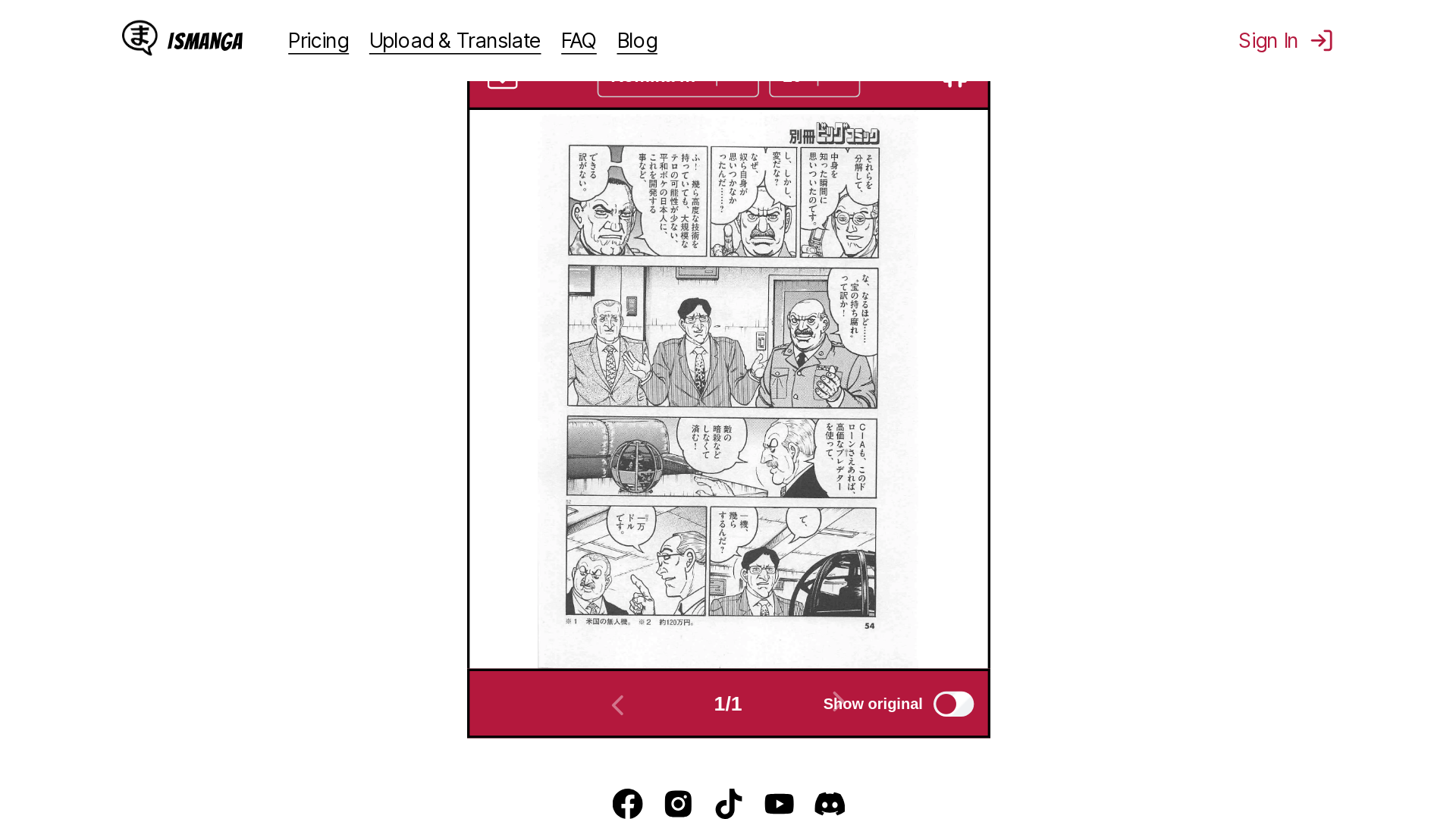
scroll to position [159, 0]
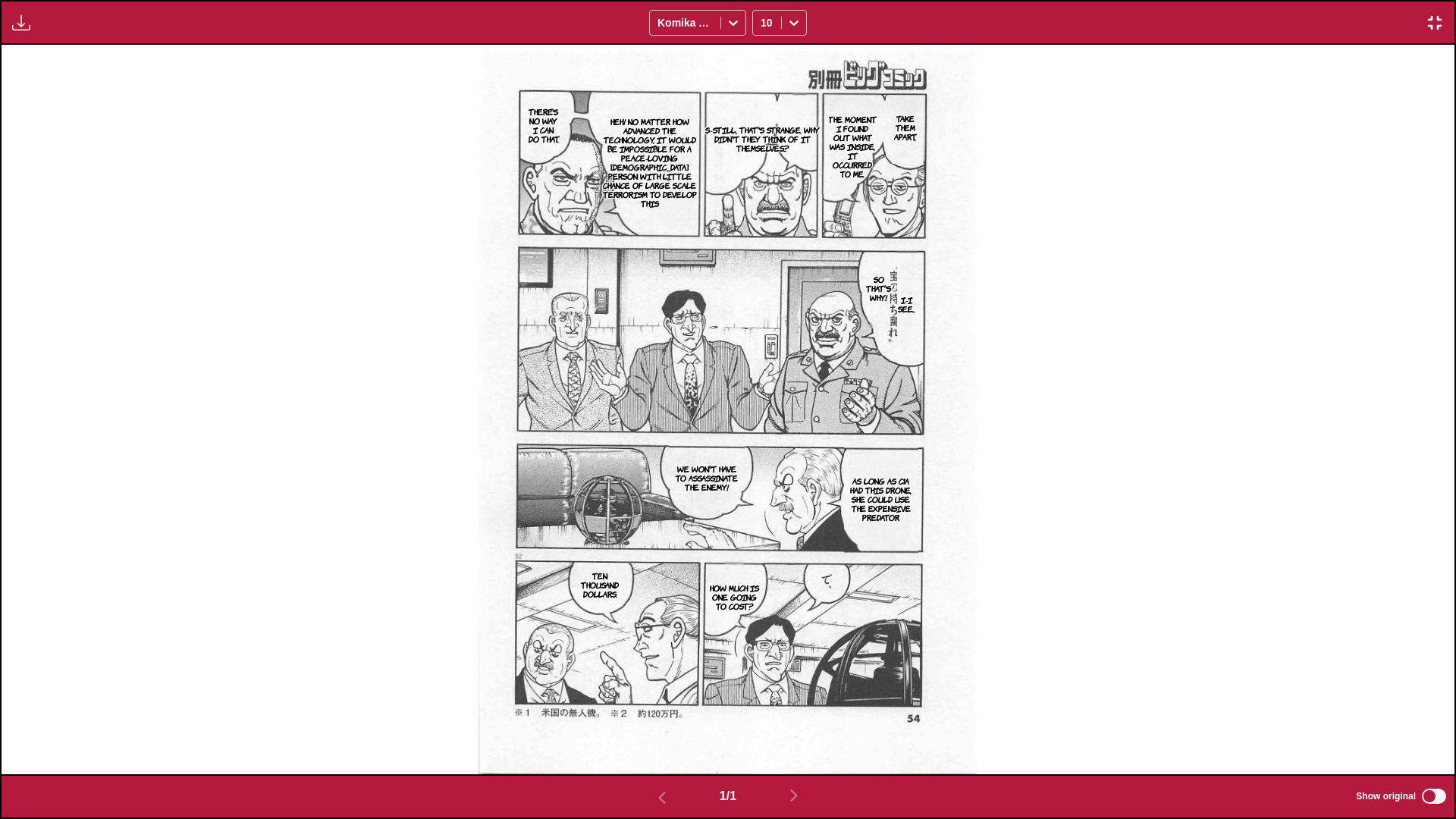
click at [763, 15] on img "button" at bounding box center [1434, 23] width 19 height 19
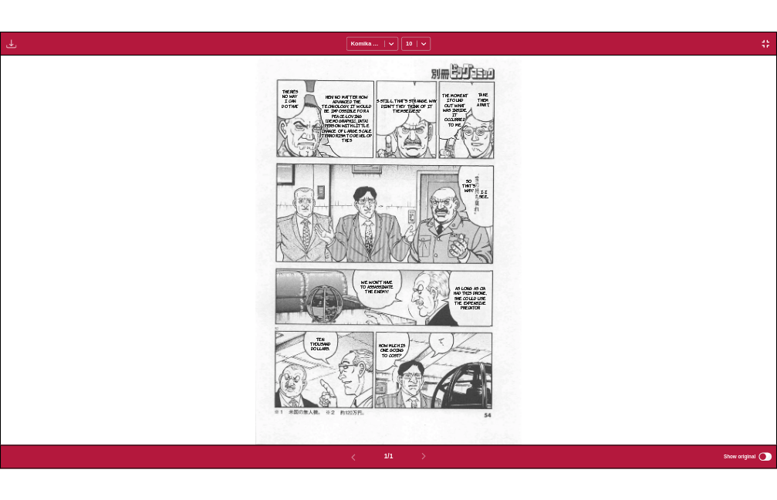
scroll to position [404, 0]
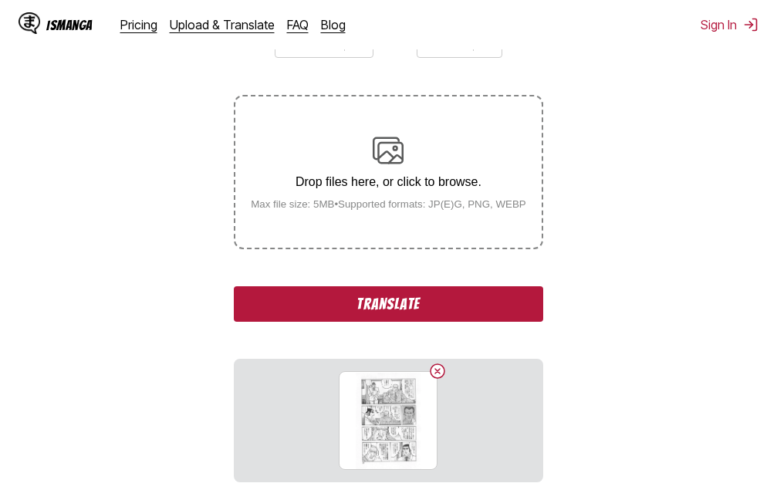
scroll to position [309, 0]
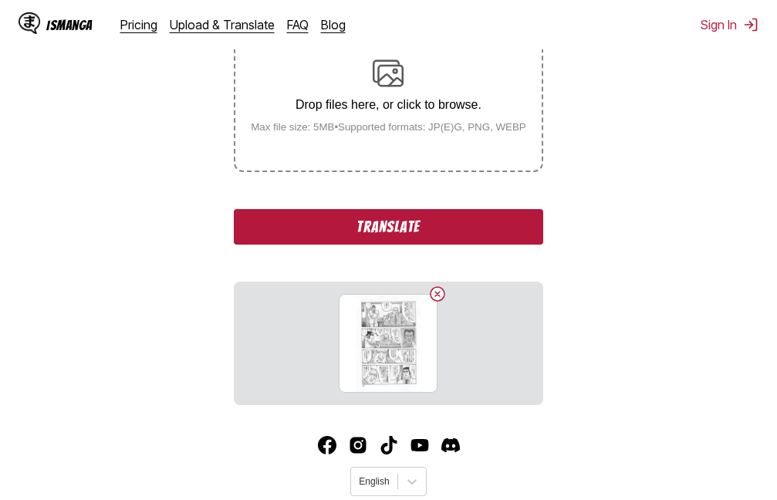
click at [360, 228] on button "Translate" at bounding box center [388, 226] width 309 height 35
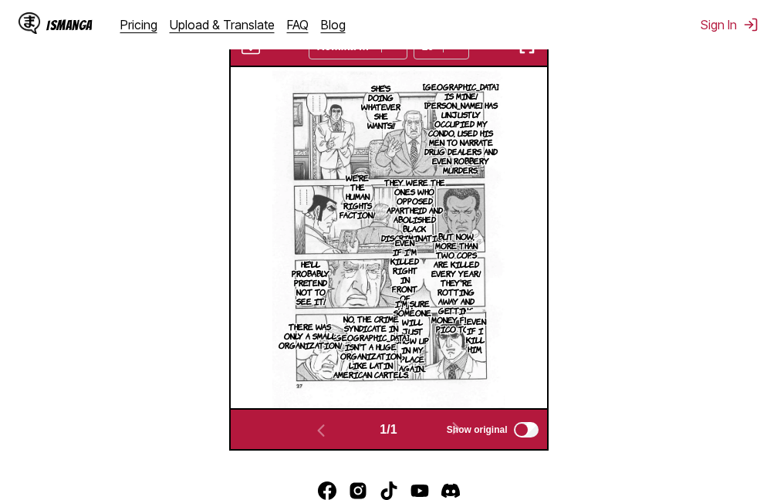
click at [535, 56] on img "button" at bounding box center [527, 46] width 19 height 19
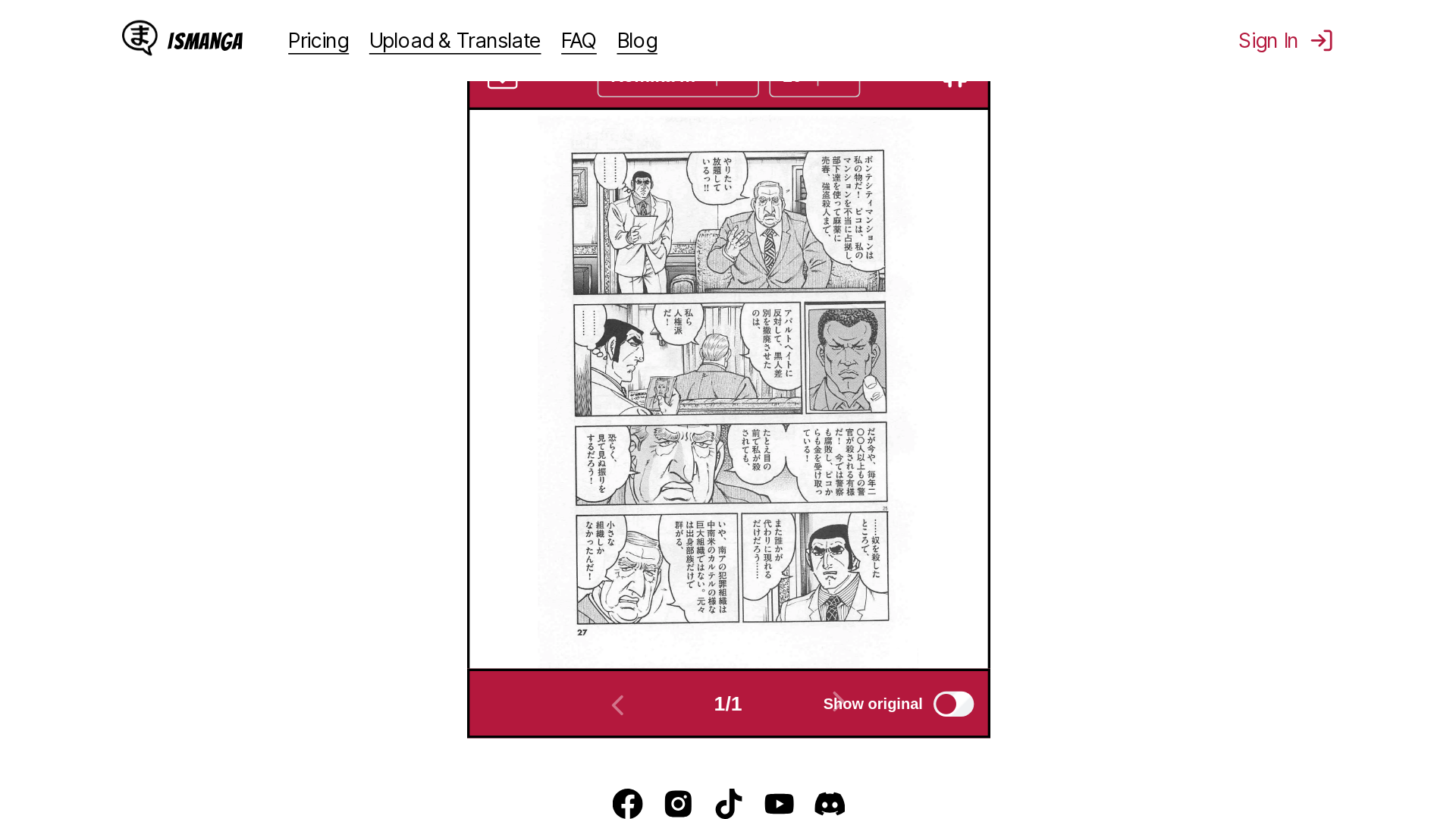
scroll to position [159, 0]
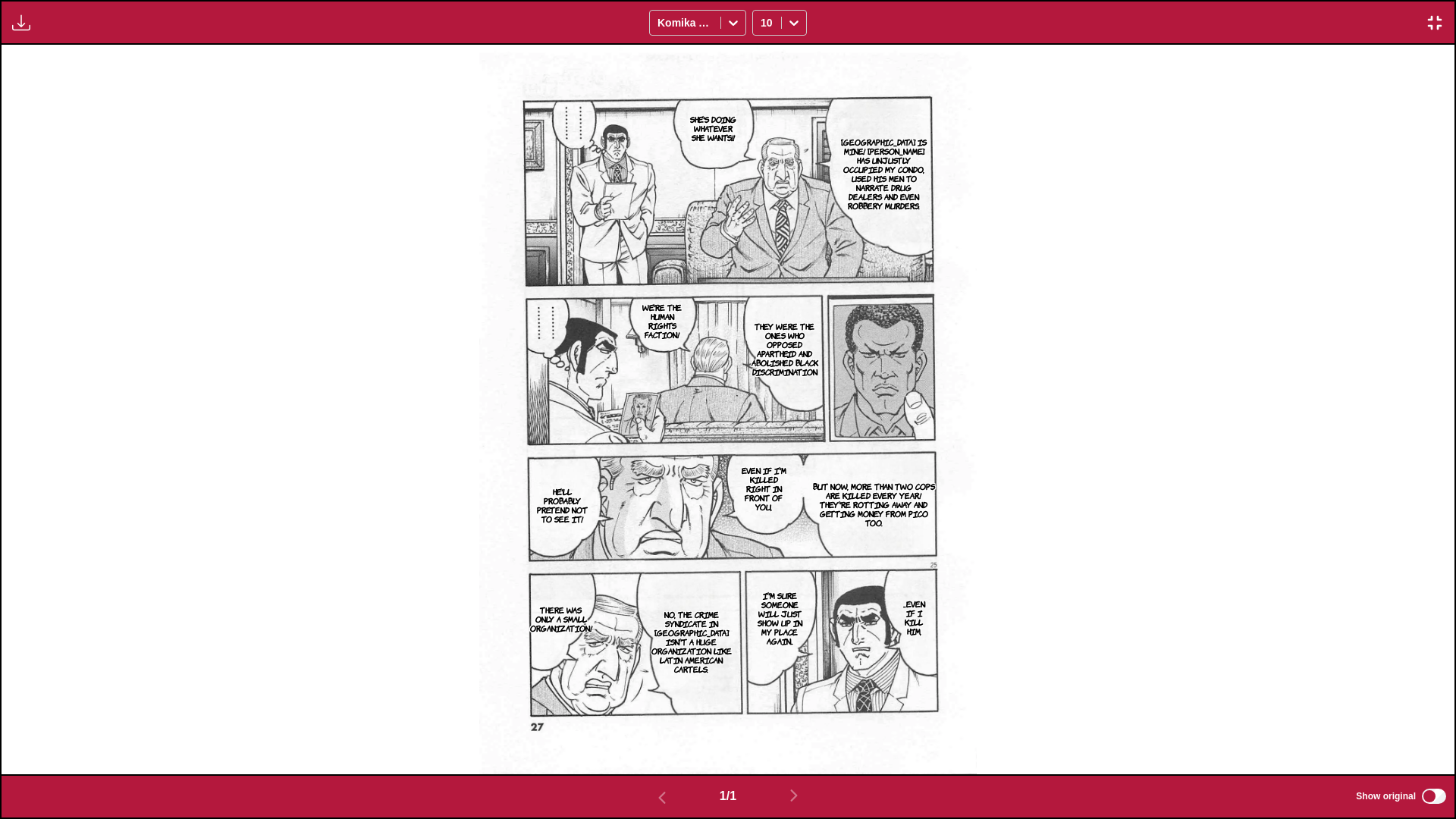
drag, startPoint x: 1107, startPoint y: 343, endPoint x: 1058, endPoint y: 353, distance: 50.0
click at [763, 353] on div "She's doing whatever she wants!! Bonte City Mansion is mine! Pico has unjustly …" at bounding box center [728, 410] width 1453 height 730
click at [763, 25] on img "button" at bounding box center [1434, 23] width 19 height 19
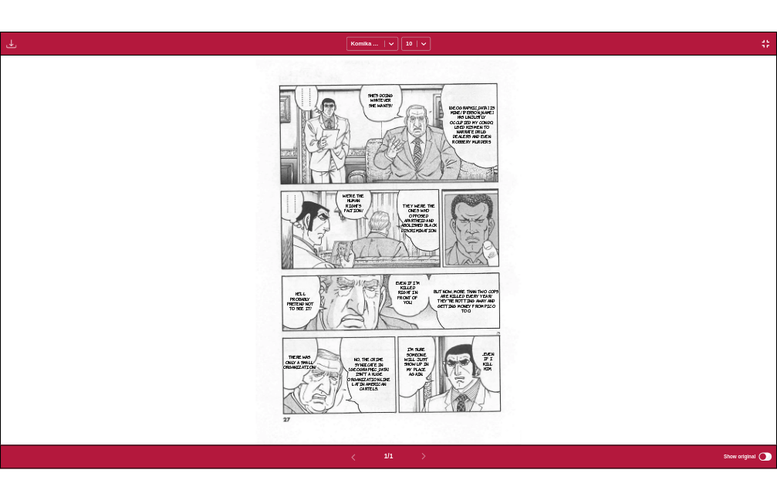
scroll to position [404, 0]
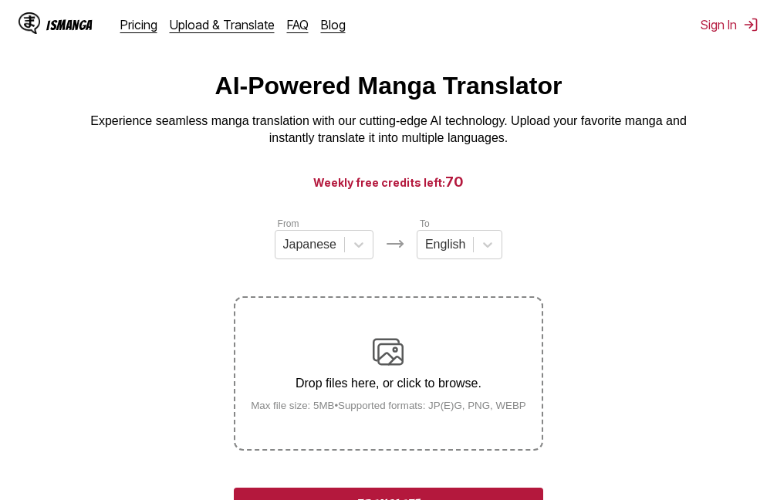
scroll to position [231, 0]
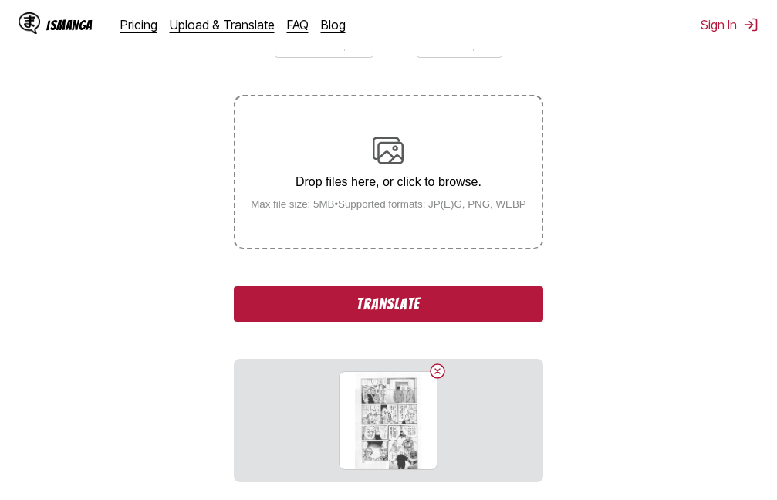
click at [426, 431] on div "g205_059.jpg" at bounding box center [388, 420] width 99 height 99
click at [450, 309] on button "Translate" at bounding box center [388, 303] width 309 height 35
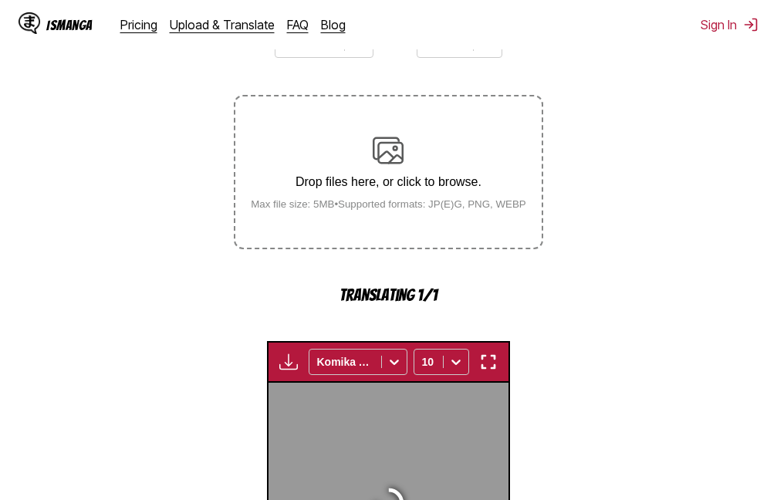
scroll to position [493, 0]
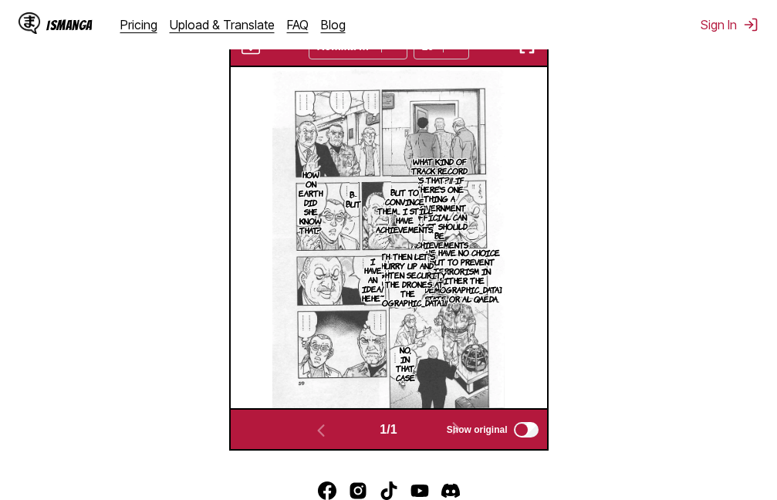
click at [531, 56] on img "button" at bounding box center [527, 46] width 19 height 19
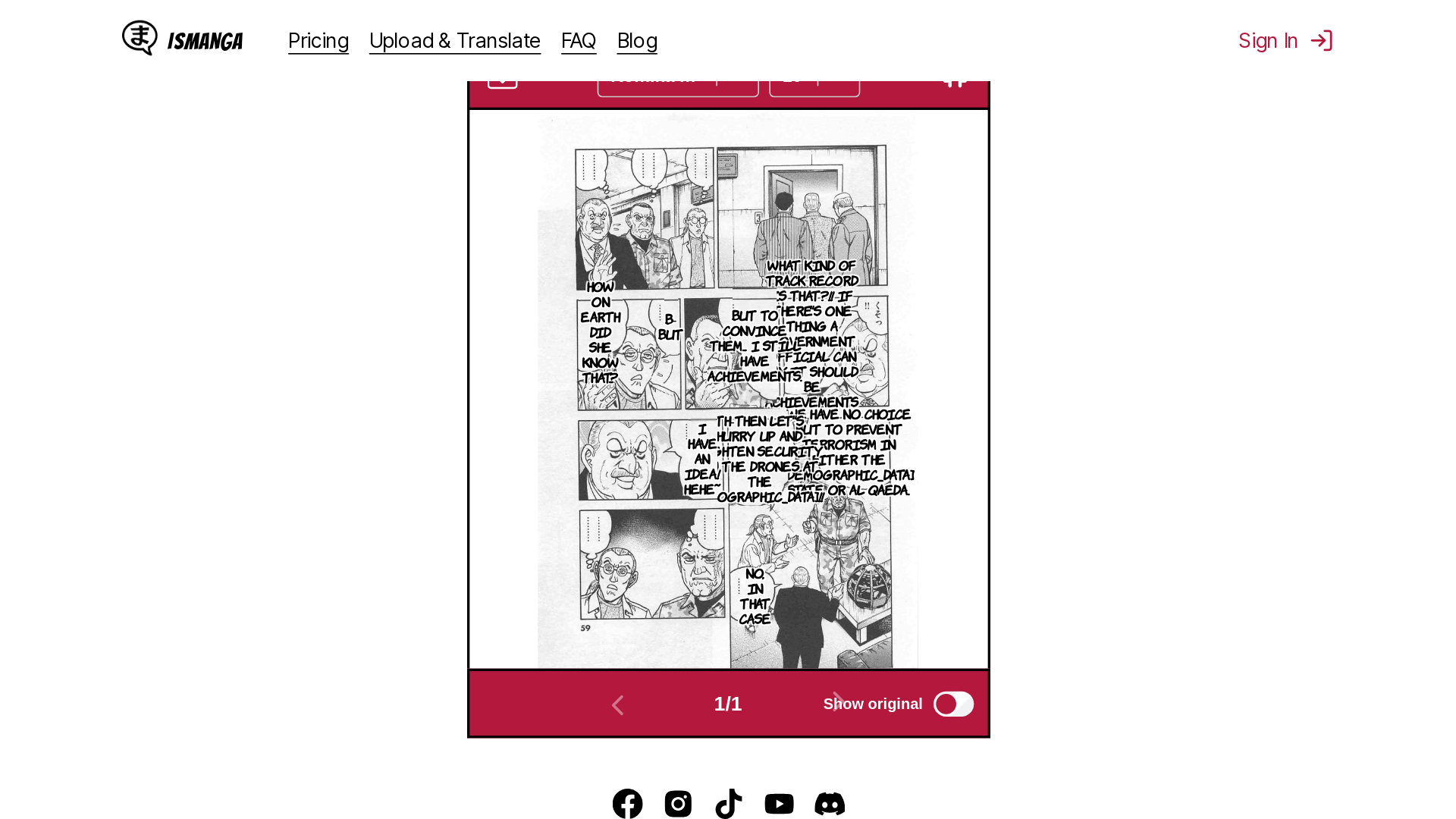
scroll to position [159, 0]
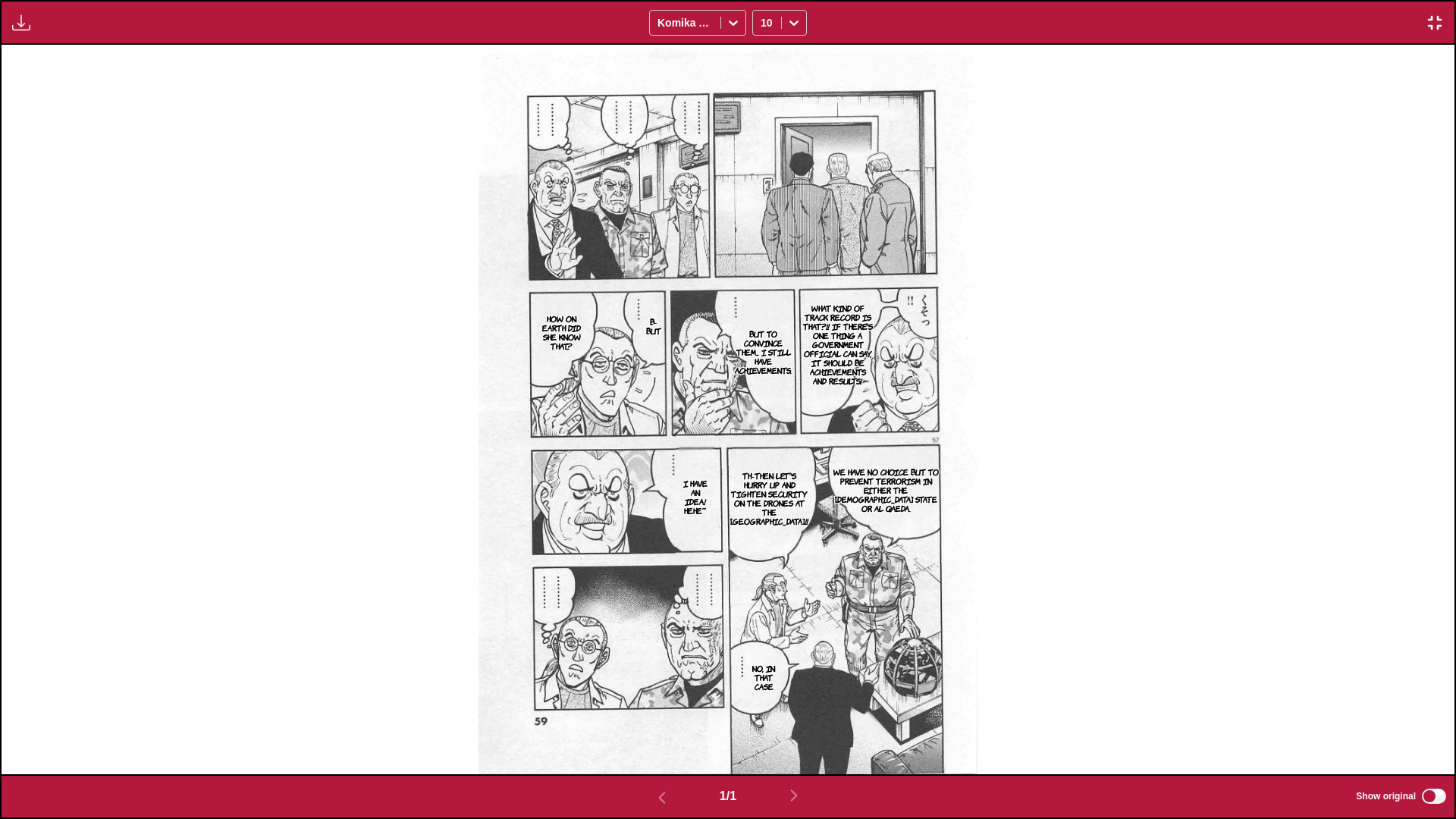
click at [763, 28] on img "button" at bounding box center [1434, 23] width 19 height 19
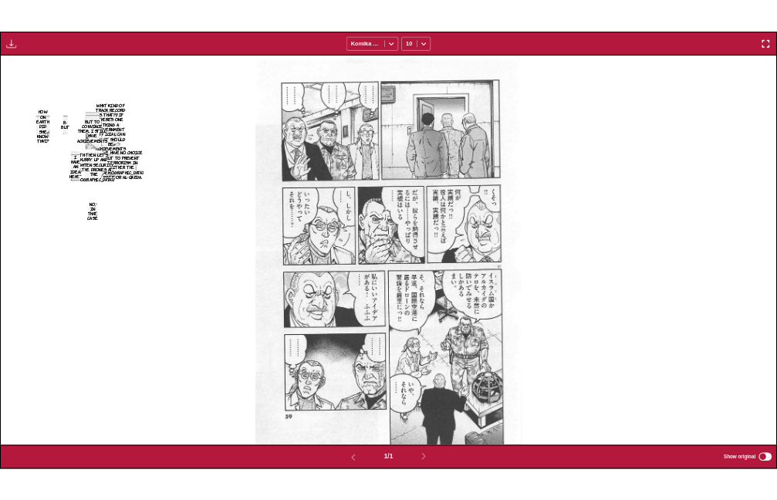
scroll to position [404, 0]
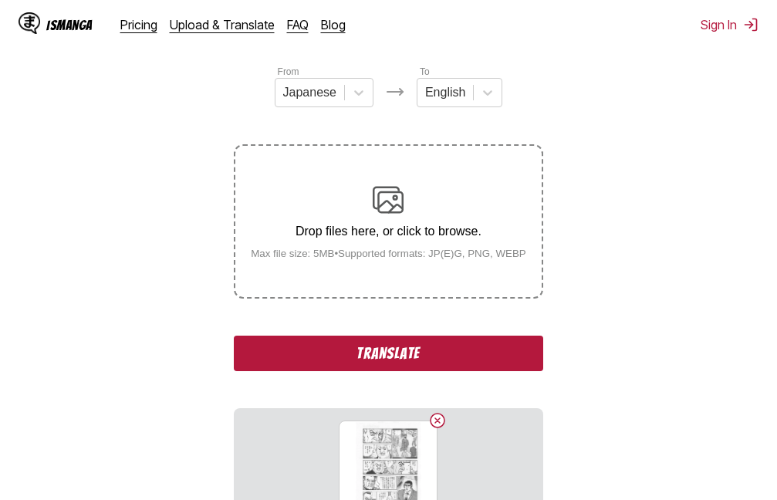
scroll to position [231, 0]
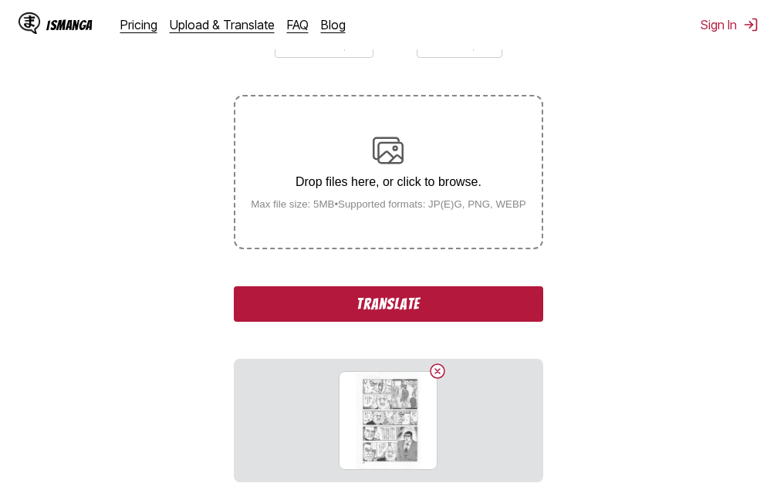
click at [478, 306] on button "Translate" at bounding box center [388, 303] width 309 height 35
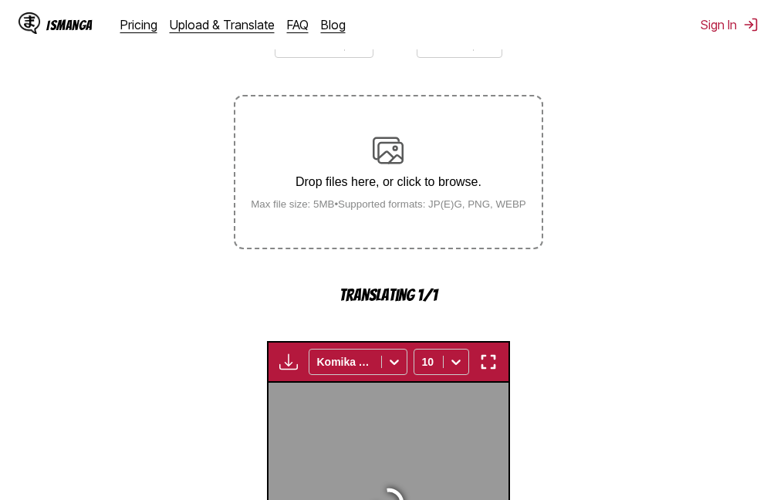
scroll to position [493, 0]
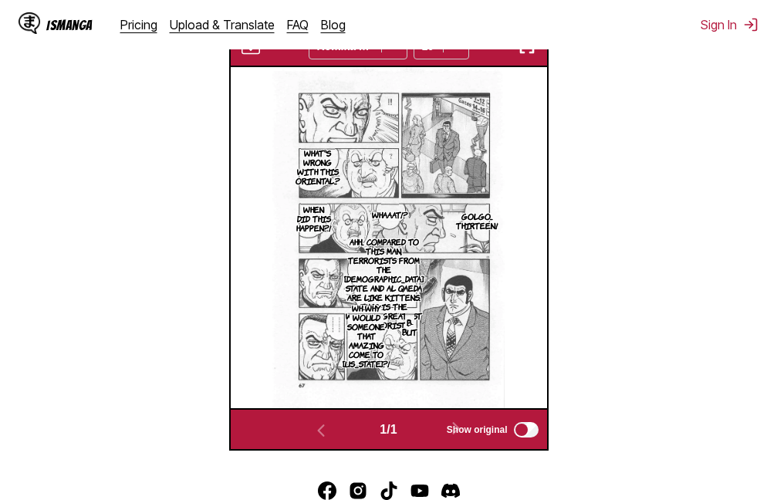
click at [530, 56] on img "button" at bounding box center [527, 46] width 19 height 19
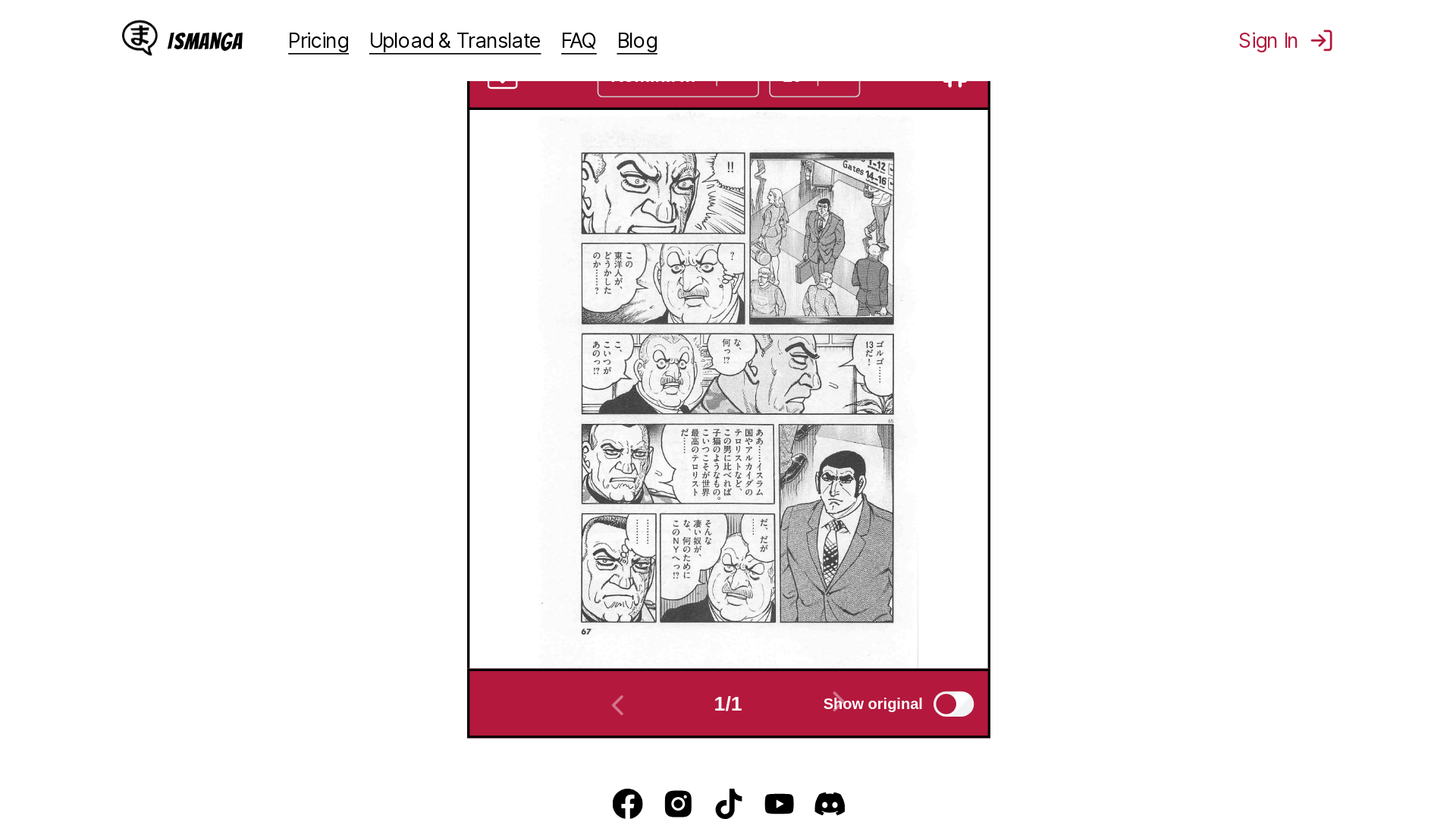
scroll to position [159, 0]
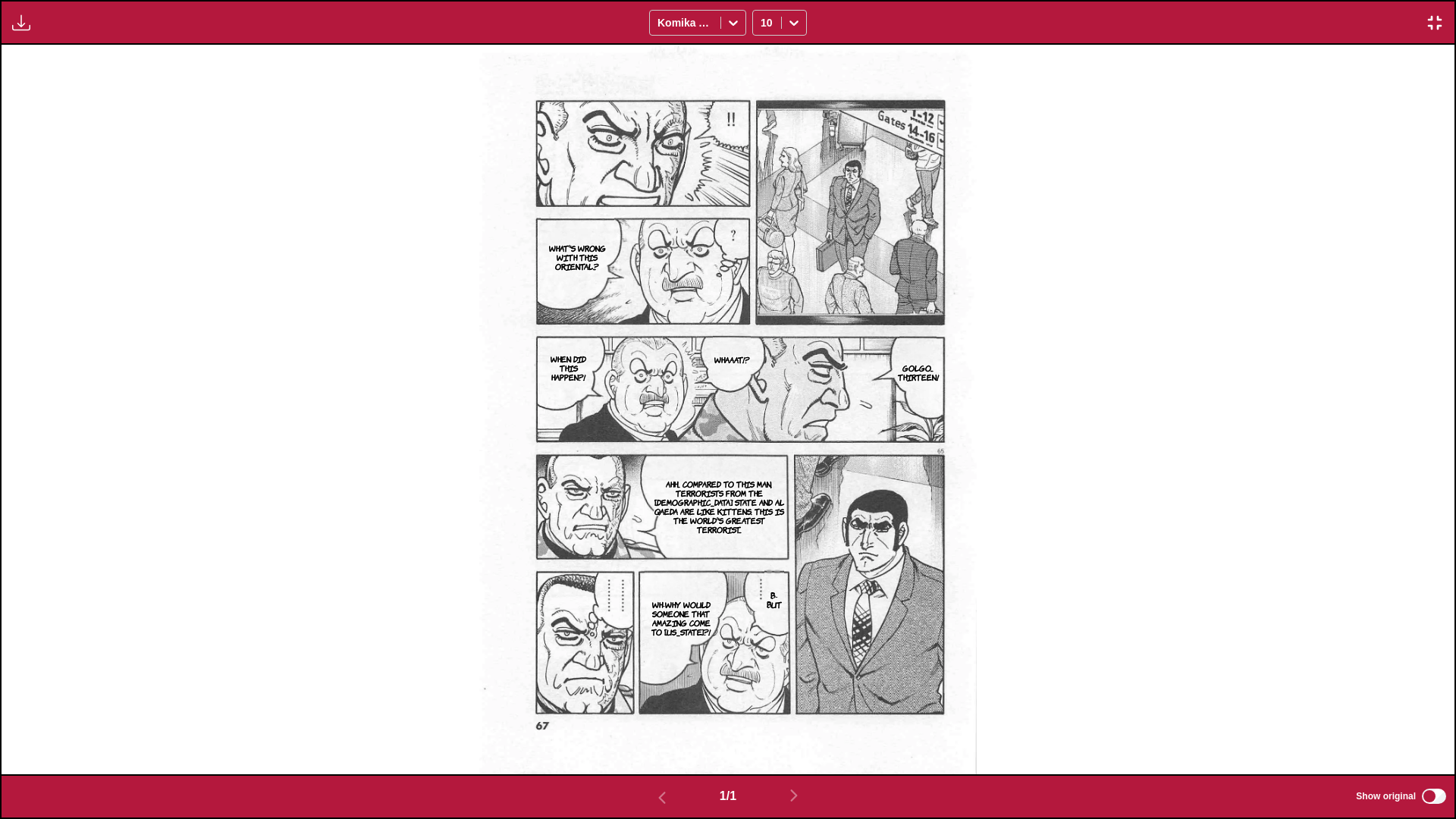
click at [763, 16] on img "button" at bounding box center [1434, 23] width 19 height 19
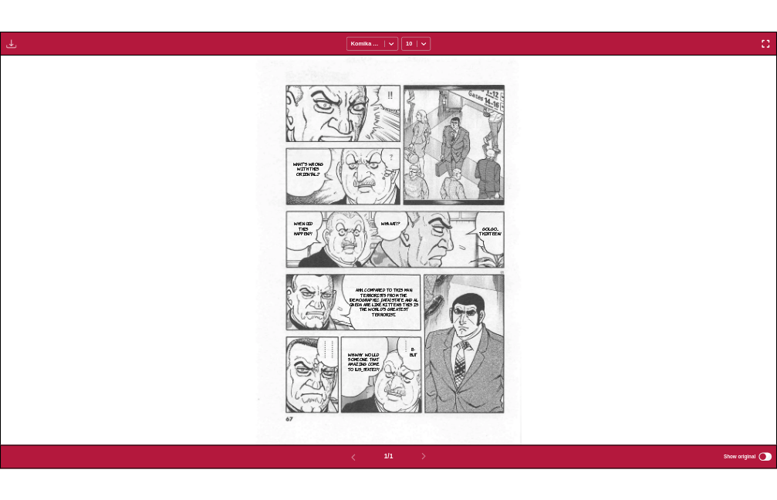
scroll to position [404, 0]
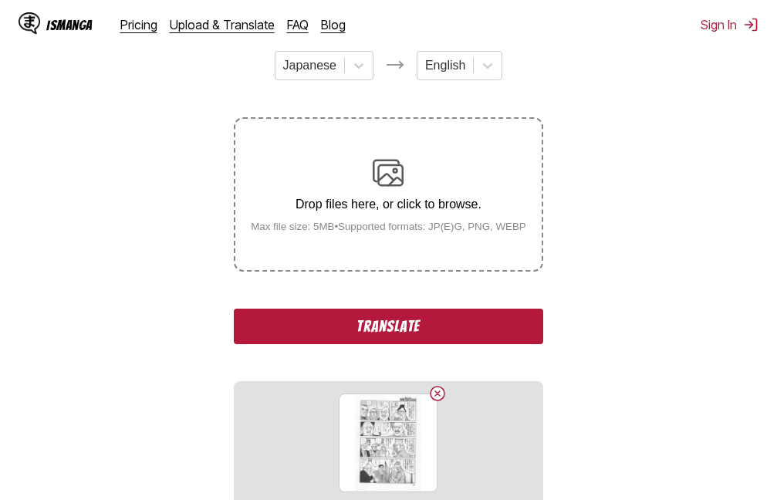
scroll to position [231, 0]
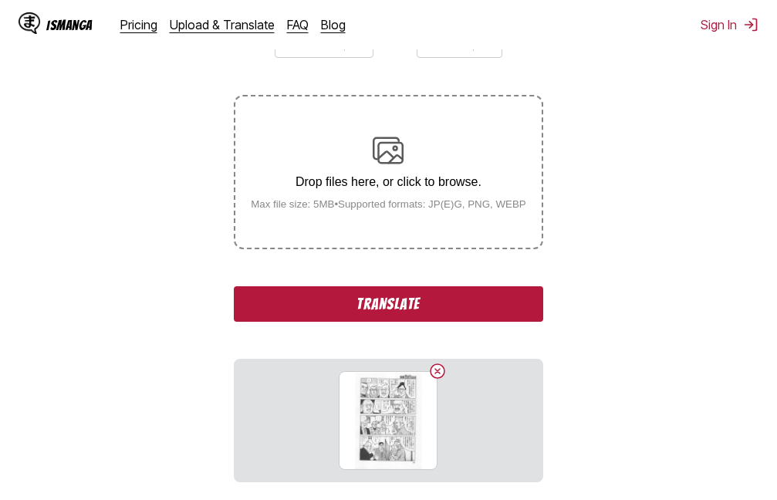
click at [424, 307] on button "Translate" at bounding box center [388, 303] width 309 height 35
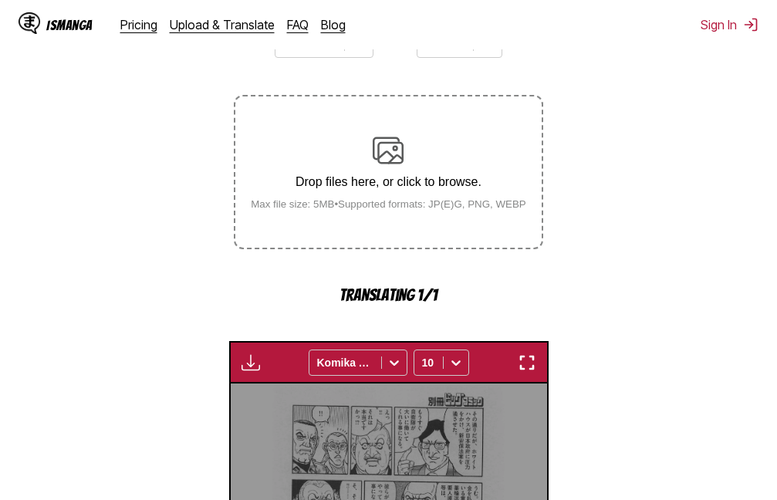
scroll to position [493, 0]
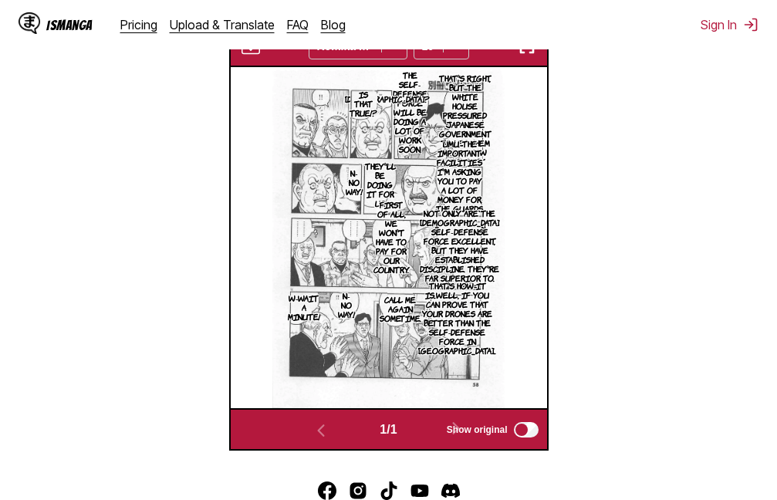
click at [523, 56] on img "button" at bounding box center [527, 46] width 19 height 19
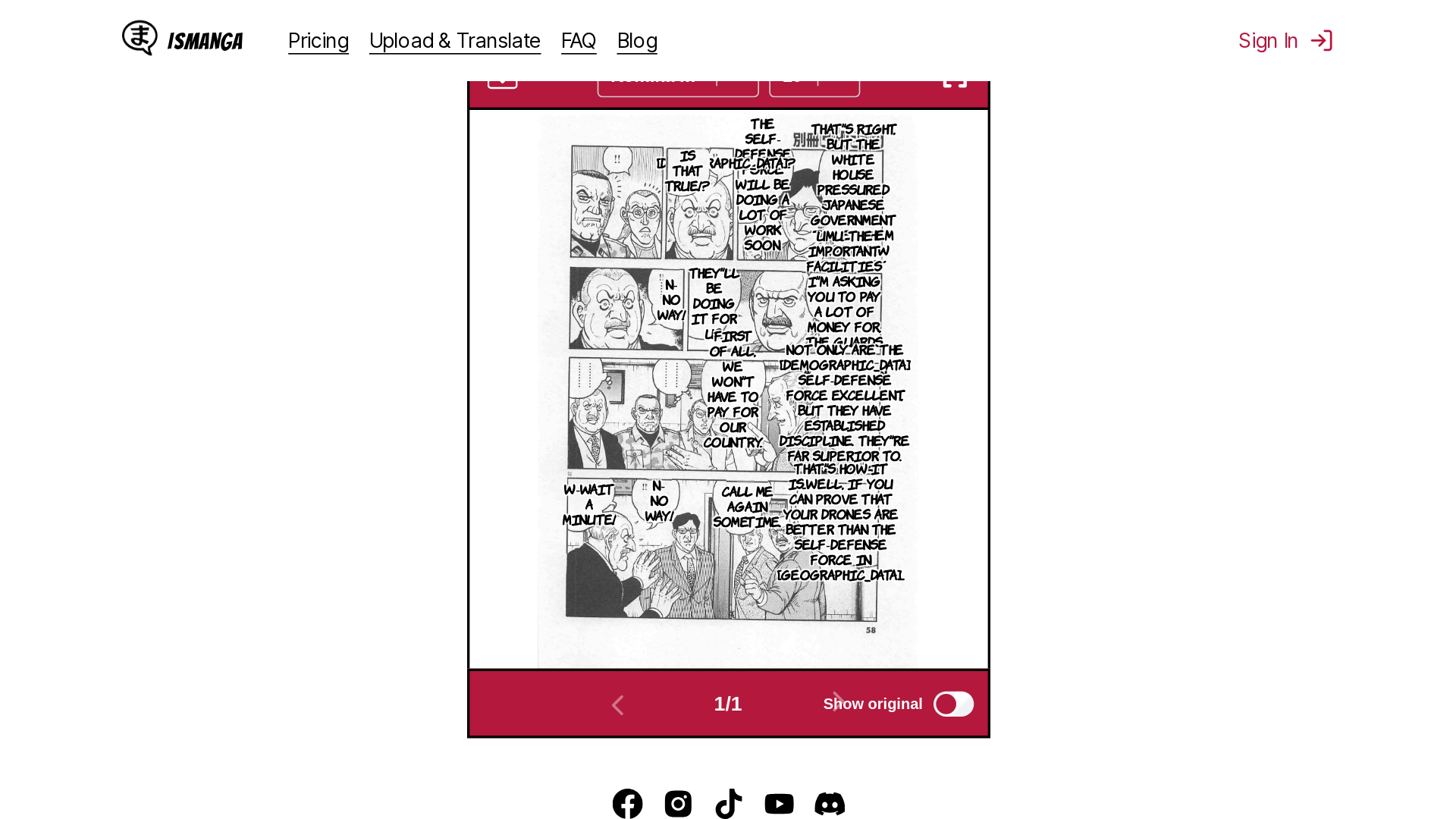
scroll to position [159, 0]
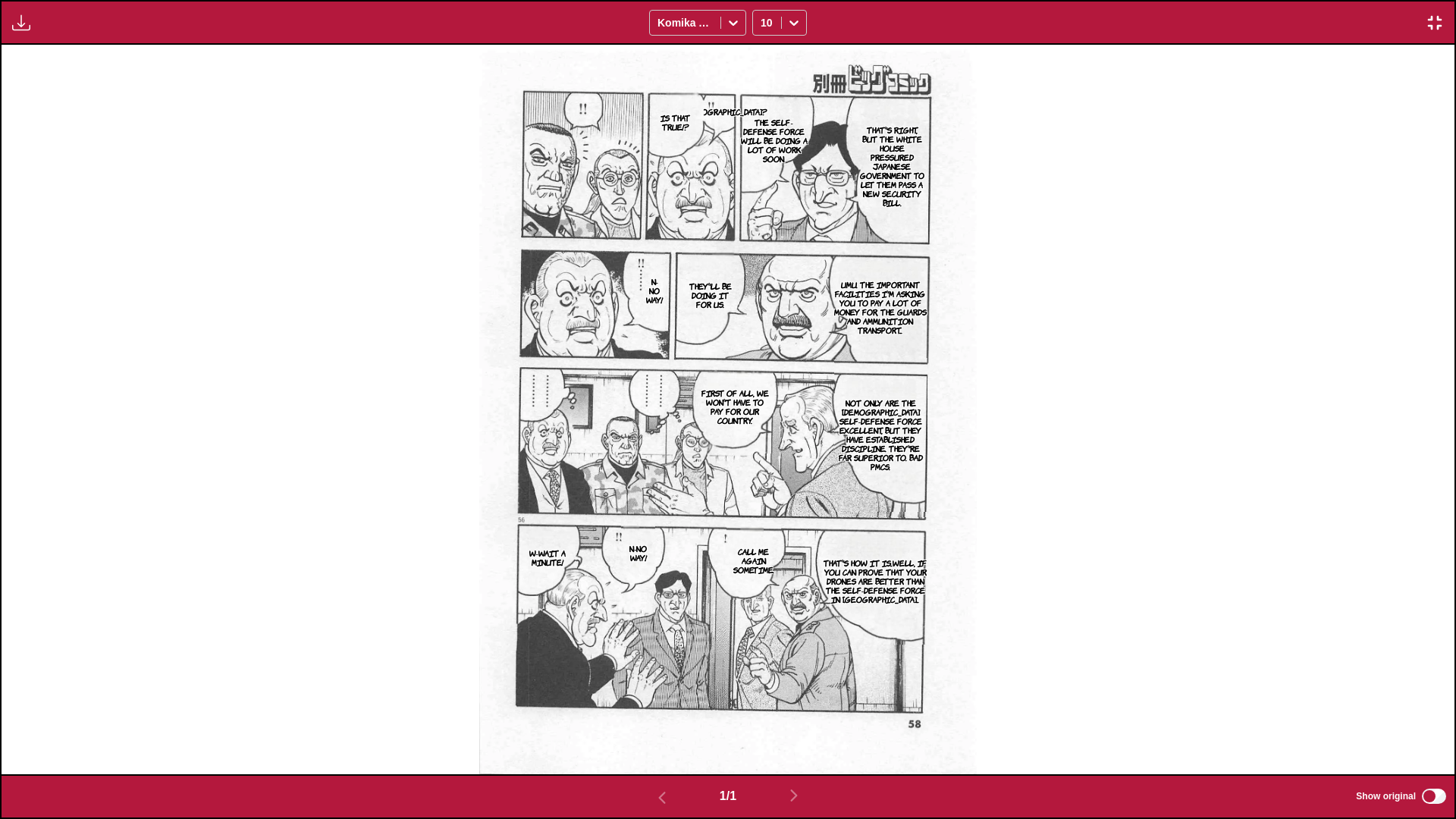
click at [763, 26] on img "button" at bounding box center [1434, 23] width 19 height 19
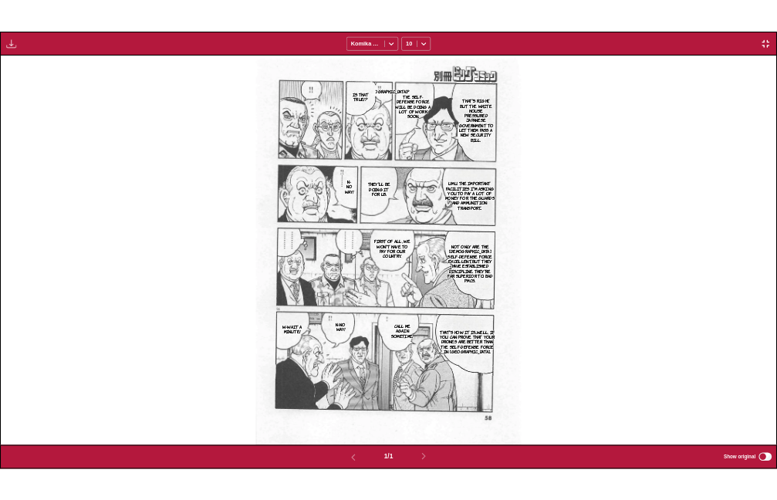
scroll to position [404, 0]
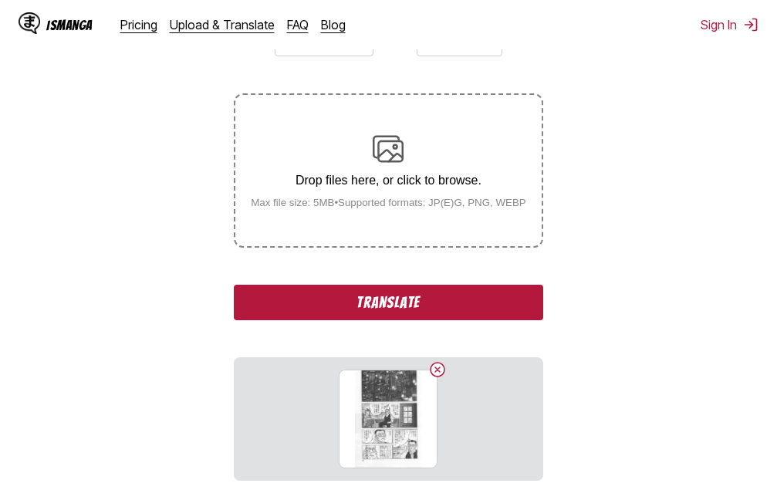
scroll to position [309, 0]
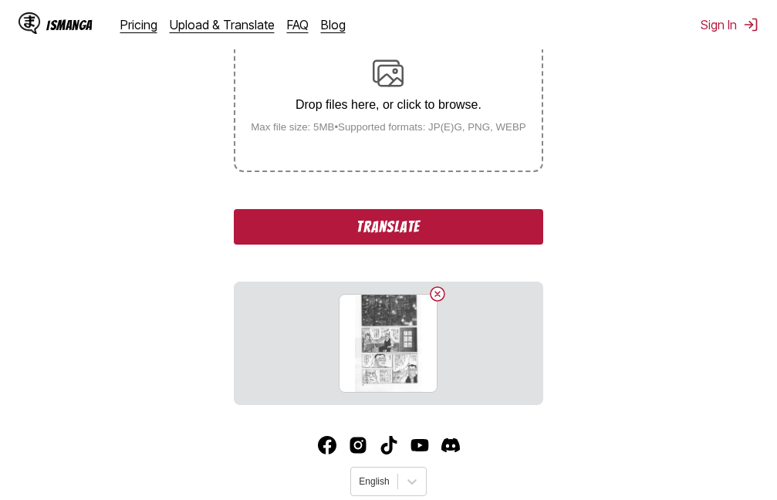
click at [414, 225] on button "Translate" at bounding box center [388, 226] width 309 height 35
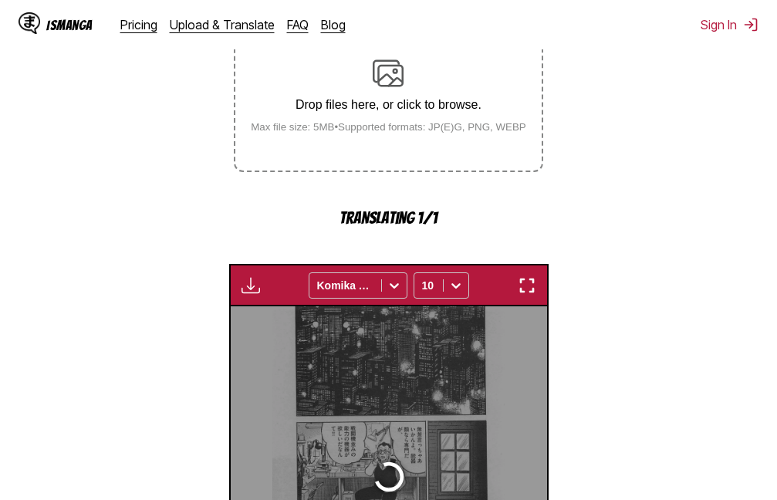
scroll to position [493, 0]
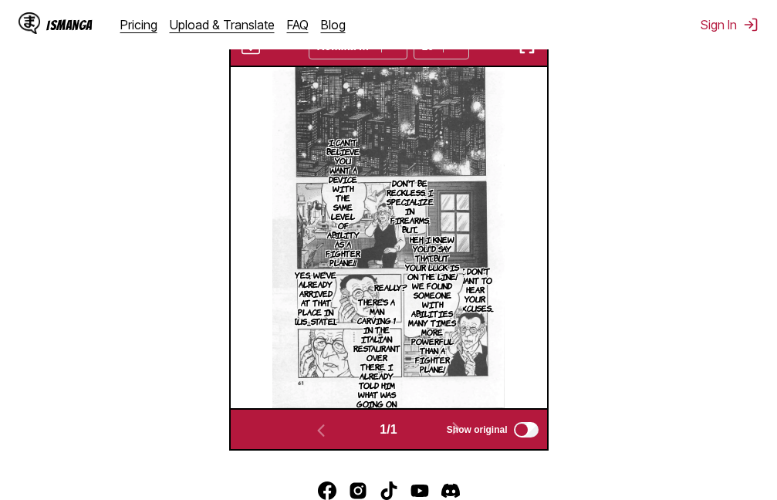
click at [518, 56] on img "button" at bounding box center [527, 46] width 19 height 19
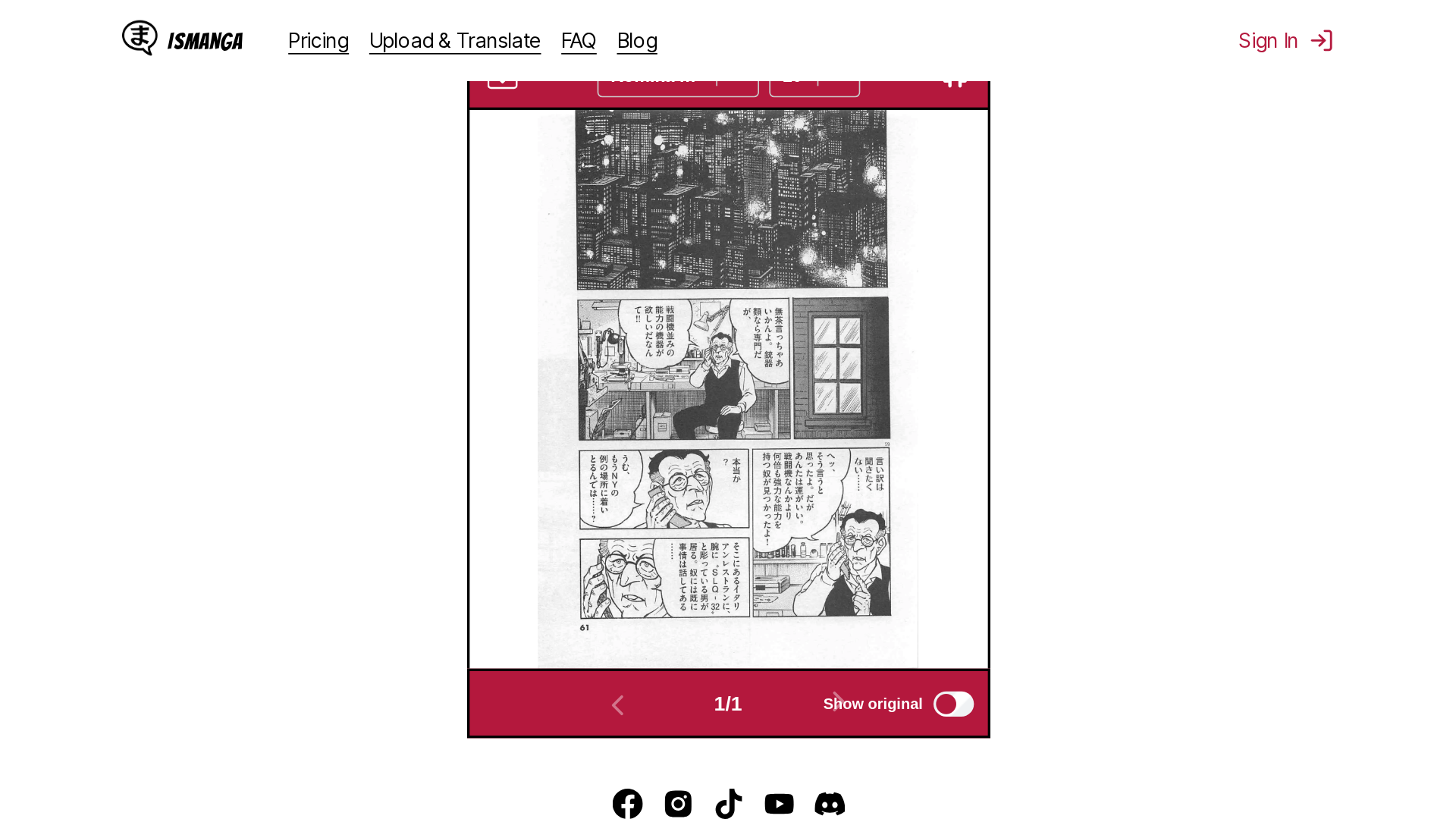
scroll to position [159, 0]
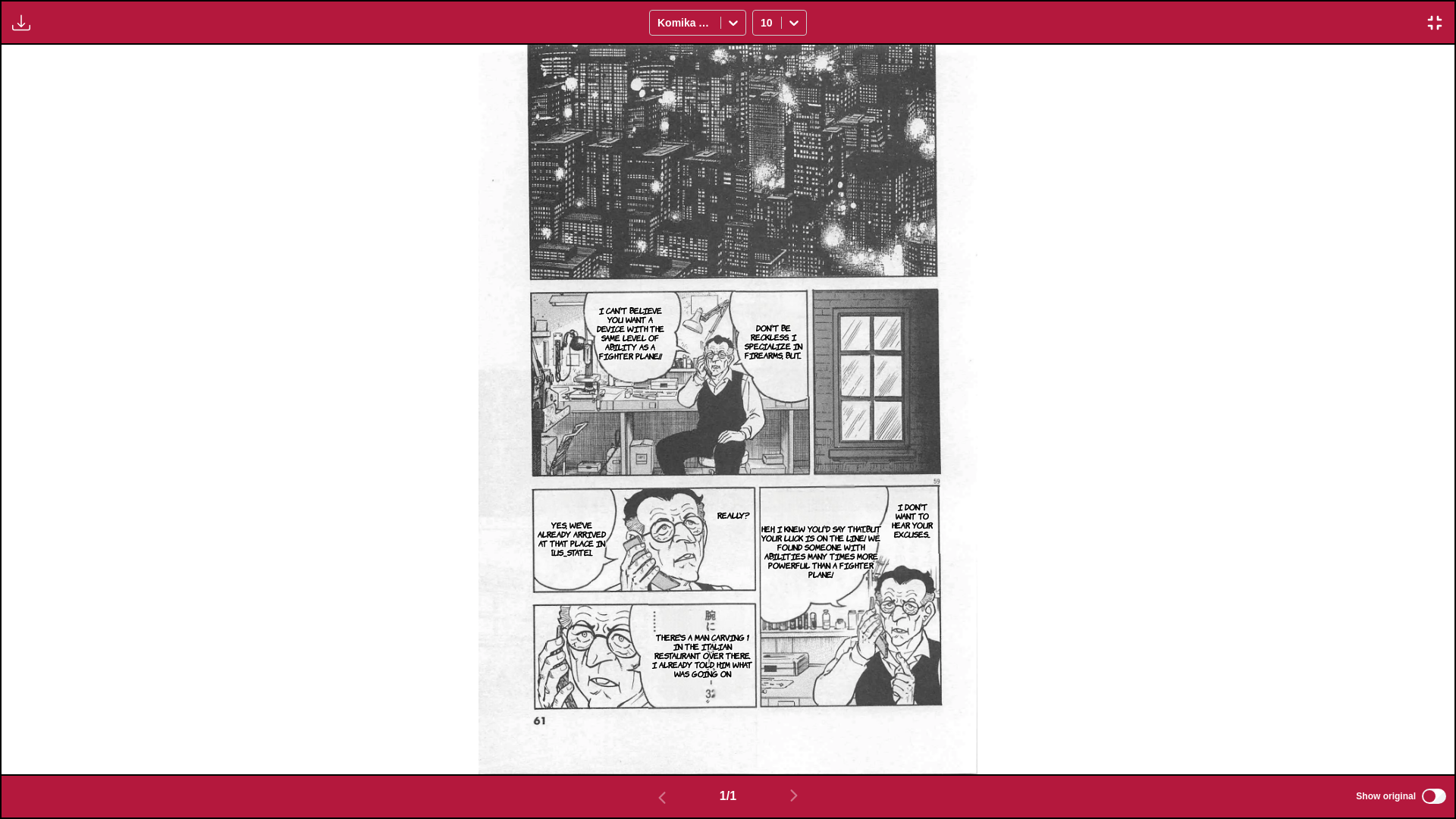
click at [763, 25] on img "button" at bounding box center [1434, 23] width 19 height 19
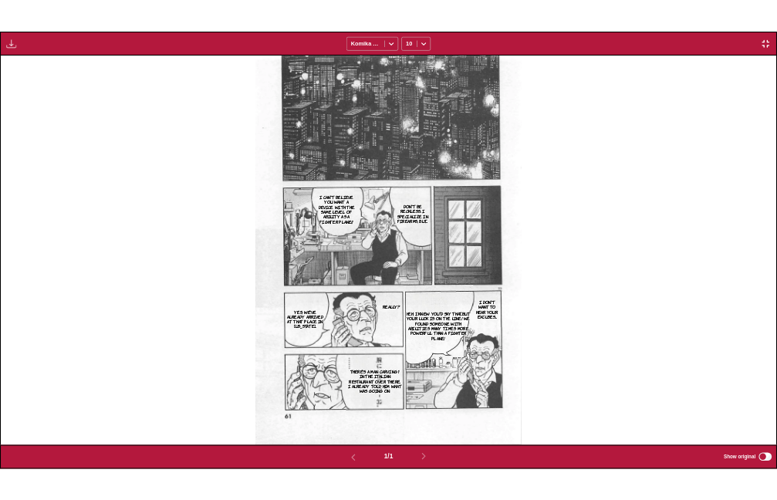
scroll to position [404, 0]
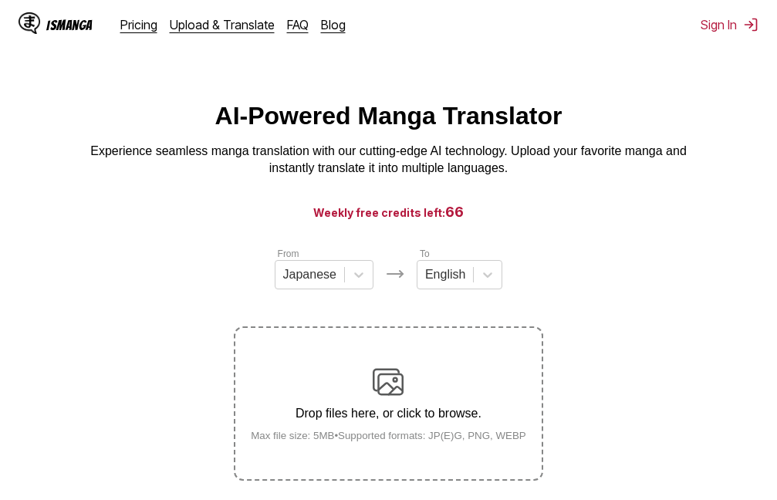
scroll to position [195, 0]
